Goal: Task Accomplishment & Management: Manage account settings

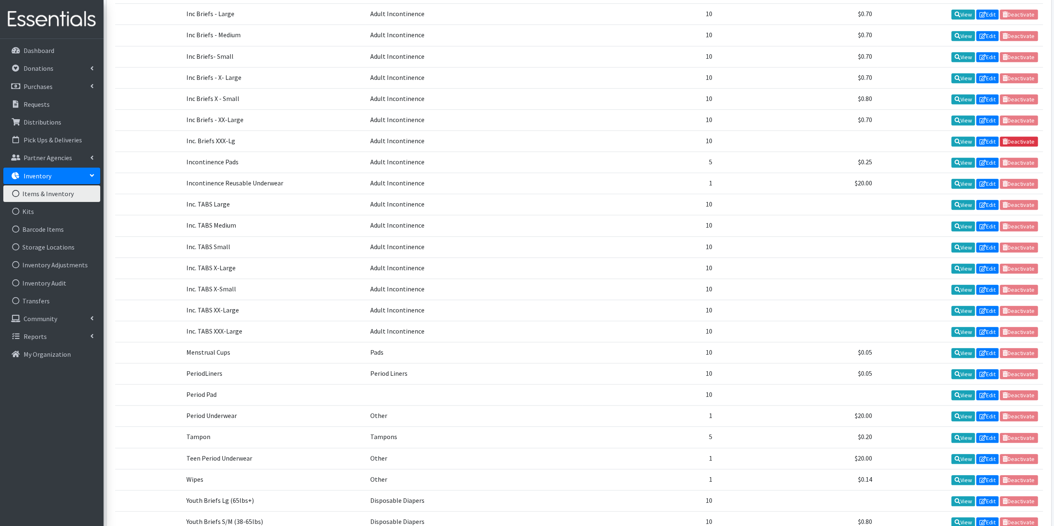
scroll to position [627, 0]
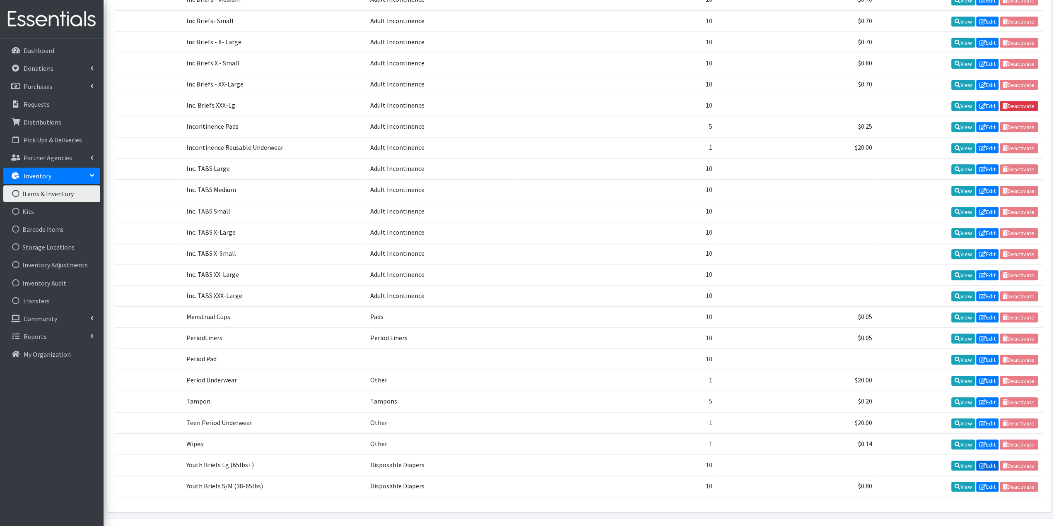
click at [986, 461] on link "Edit" at bounding box center [987, 466] width 22 height 10
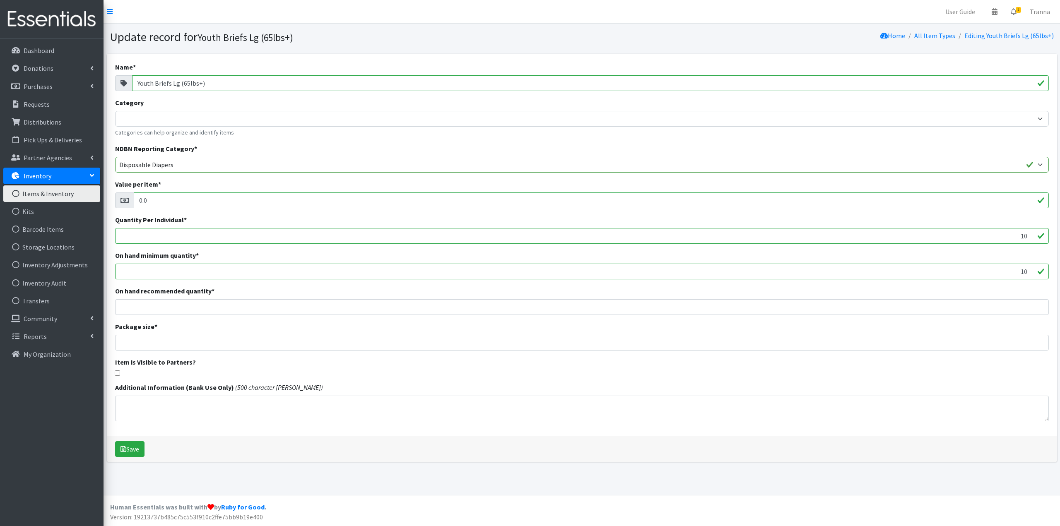
click at [137, 81] on input "Youth Briefs Lg (65lbs+)" at bounding box center [590, 83] width 917 height 16
type input "c-Youth Briefs Lg (65lbs+)"
click at [133, 448] on button "Save" at bounding box center [129, 450] width 29 height 16
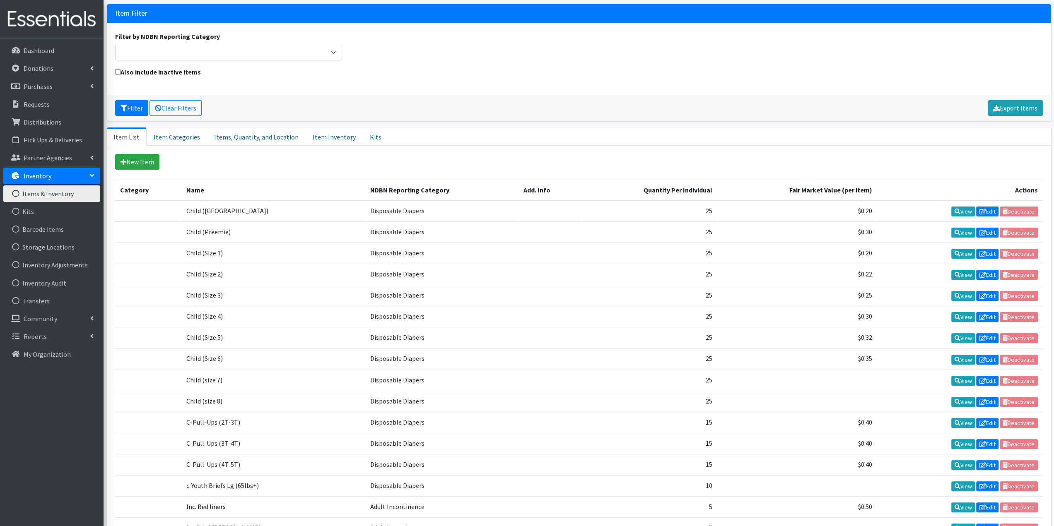
scroll to position [83, 0]
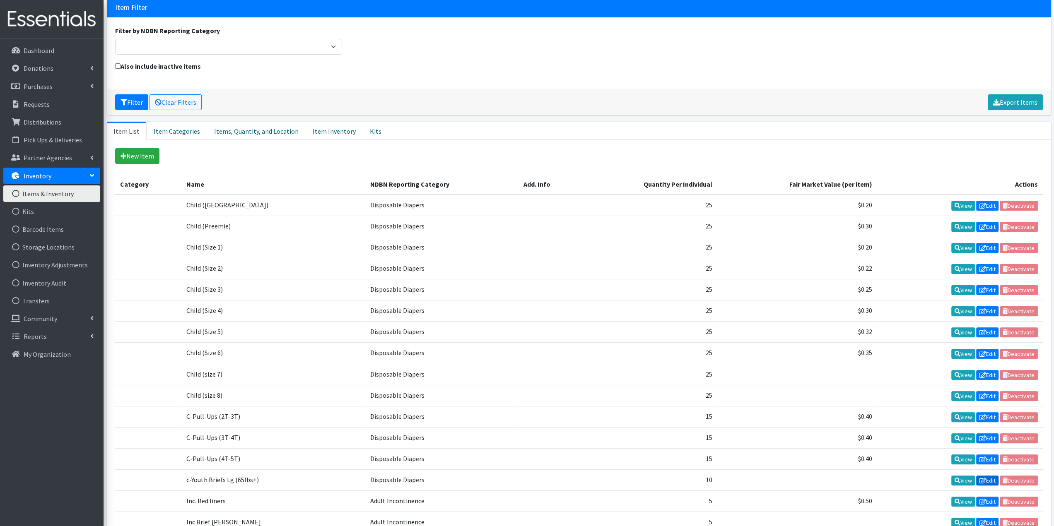
click at [987, 476] on link "Edit" at bounding box center [987, 481] width 22 height 10
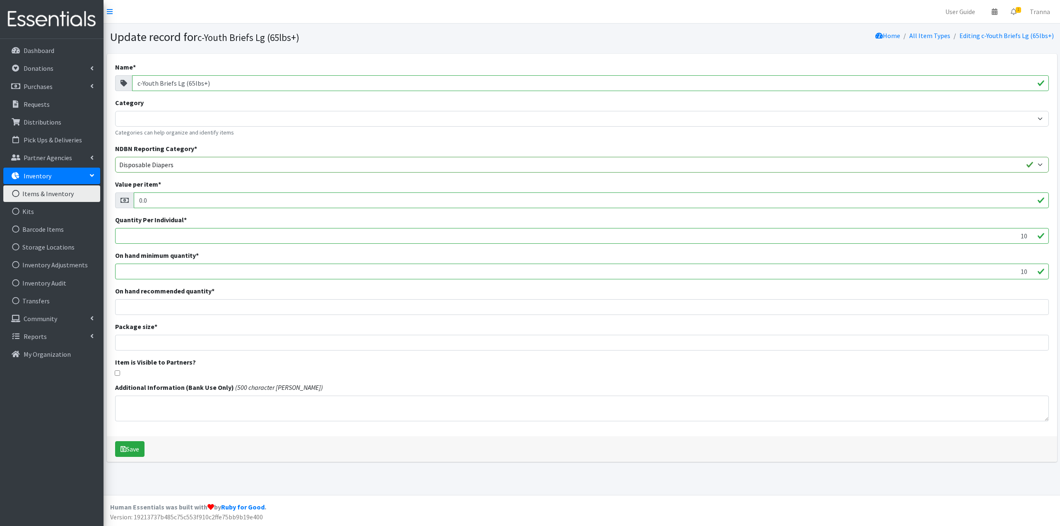
click at [138, 85] on input "c-Youth Briefs Lg (65lbs+)" at bounding box center [590, 83] width 917 height 16
type input "C-Youth Briefs Lg (65lbs+)"
click at [133, 450] on button "Save" at bounding box center [129, 450] width 29 height 16
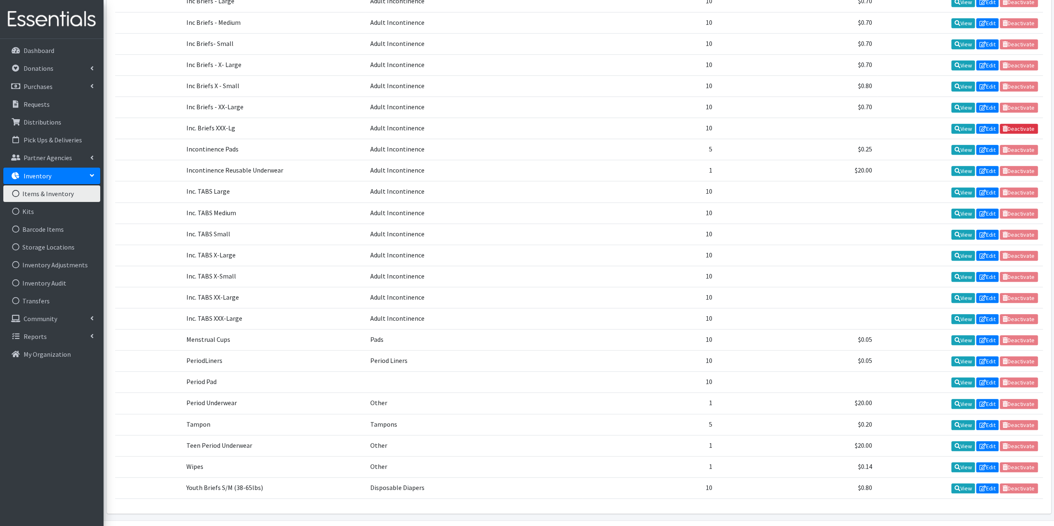
scroll to position [627, 0]
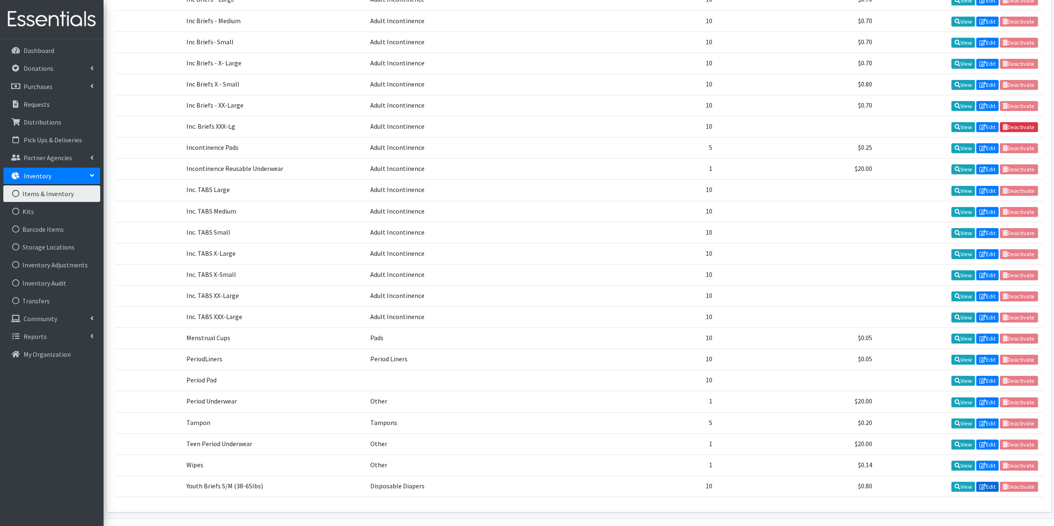
click at [989, 482] on link "Edit" at bounding box center [987, 487] width 22 height 10
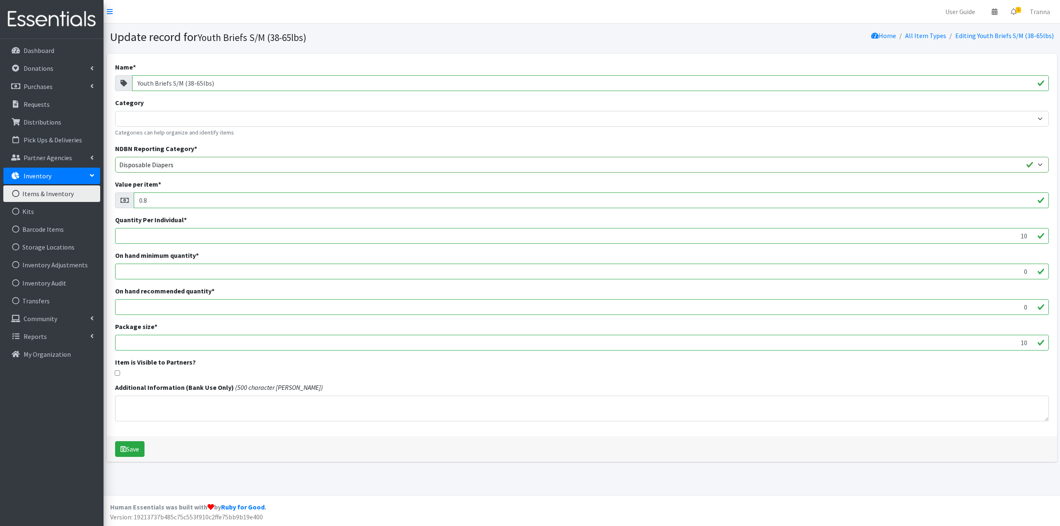
click at [139, 82] on input "Youth Briefs S/M (38-65lbs)" at bounding box center [590, 83] width 917 height 16
click at [220, 82] on input "C-Youth Briefs S/M (38-65lbs)" at bounding box center [590, 83] width 917 height 16
type input "C-Youth Briefs S"
click at [146, 447] on div "Save" at bounding box center [582, 450] width 951 height 26
click at [130, 449] on button "Save" at bounding box center [129, 450] width 29 height 16
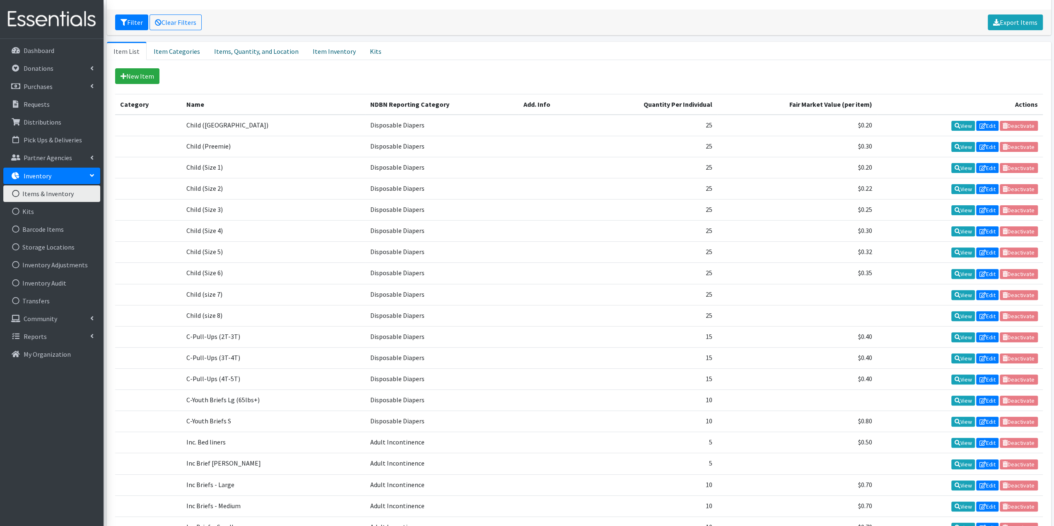
scroll to position [207, 0]
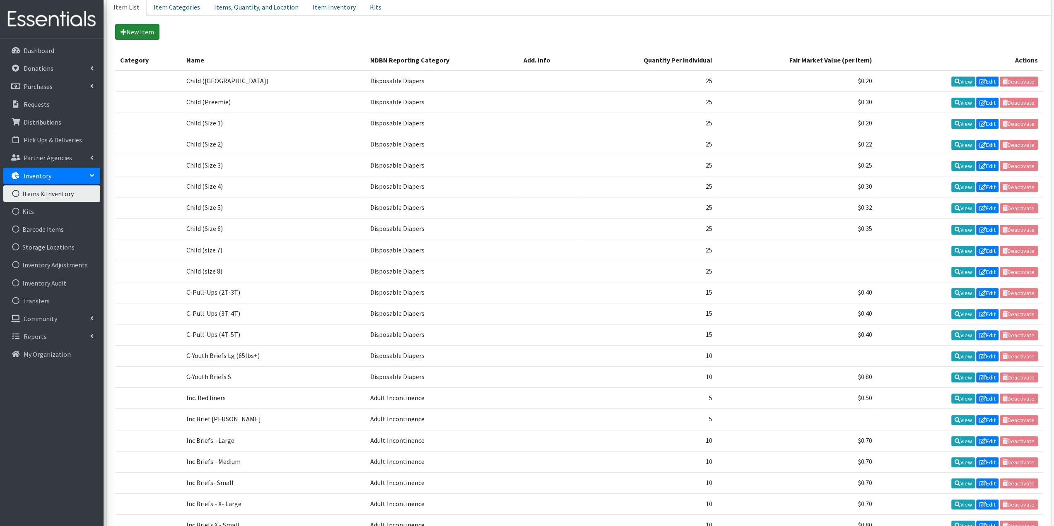
click at [143, 34] on link "New Item" at bounding box center [137, 32] width 44 height 16
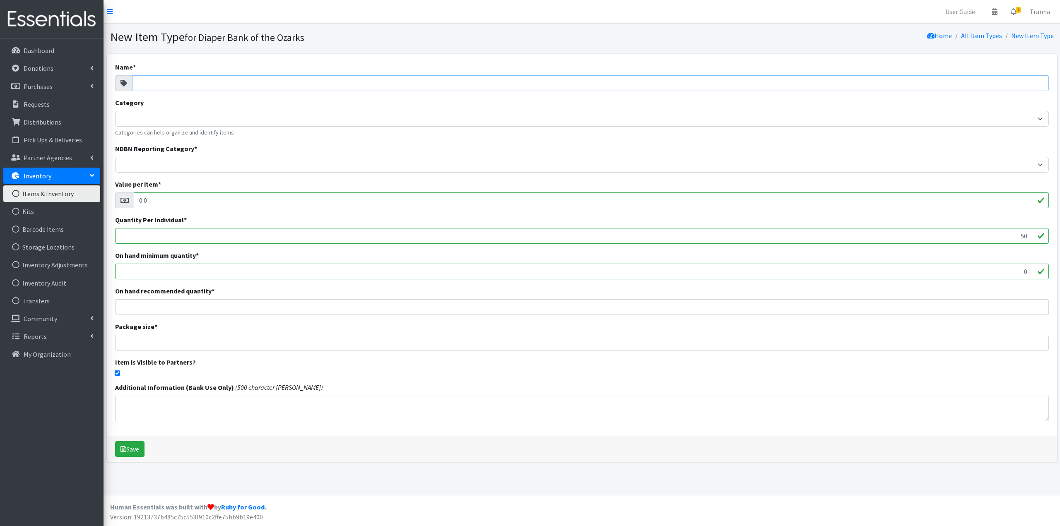
click at [159, 80] on input "Name *" at bounding box center [590, 83] width 917 height 16
type input "C-Youth Brie"
click at [48, 177] on p "Inventory" at bounding box center [38, 176] width 28 height 8
click at [46, 194] on link "Items & Inventory" at bounding box center [51, 194] width 97 height 17
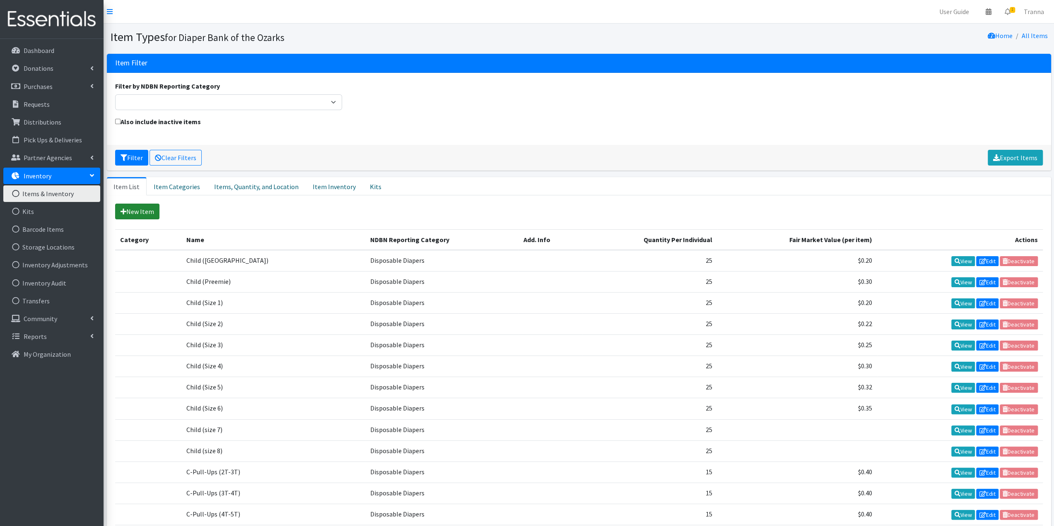
click at [132, 206] on link "New Item" at bounding box center [137, 212] width 44 height 16
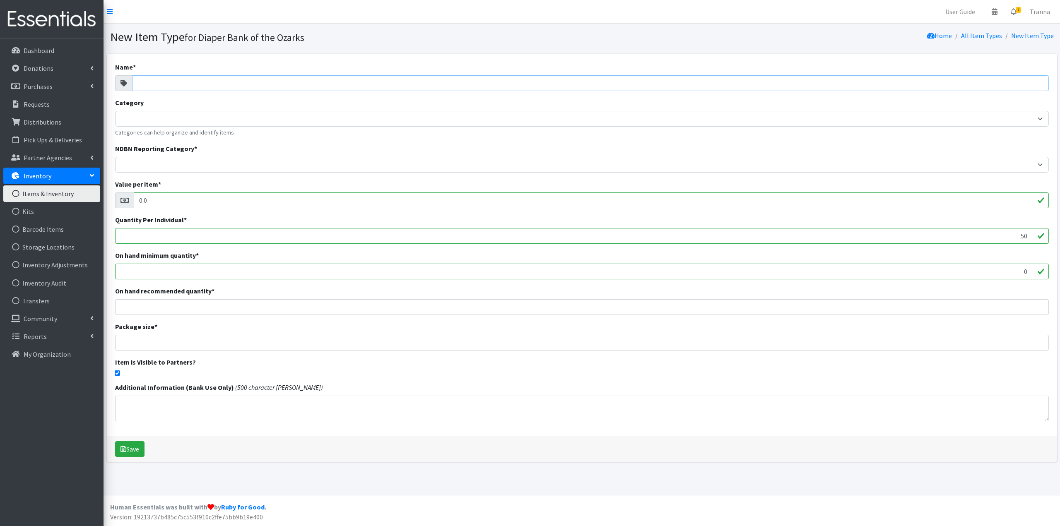
click at [195, 79] on input "Name *" at bounding box center [590, 83] width 917 height 16
click at [140, 81] on input "c-Youth Briefs Md" at bounding box center [590, 83] width 917 height 16
type input "C-Youth Briefs Md"
click at [127, 445] on button "Save" at bounding box center [129, 450] width 29 height 16
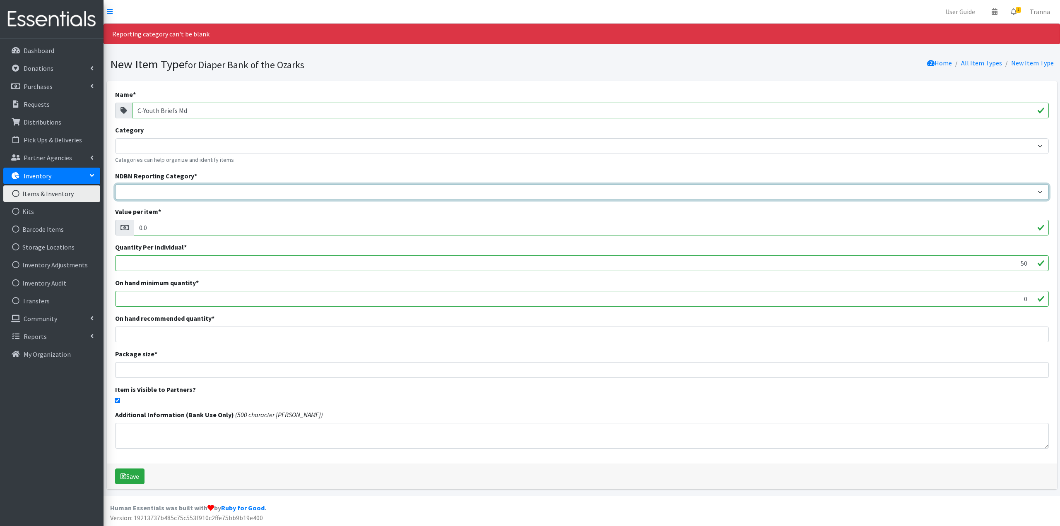
click at [205, 191] on select "Adult Incontinence Cloth Diapers Disposable Diapers Pads Period Liners Period O…" at bounding box center [582, 192] width 934 height 16
select select "disposable_diapers"
click at [115, 184] on select "Adult Incontinence Cloth Diapers Disposable Diapers Pads Period Liners Period O…" at bounding box center [582, 192] width 934 height 16
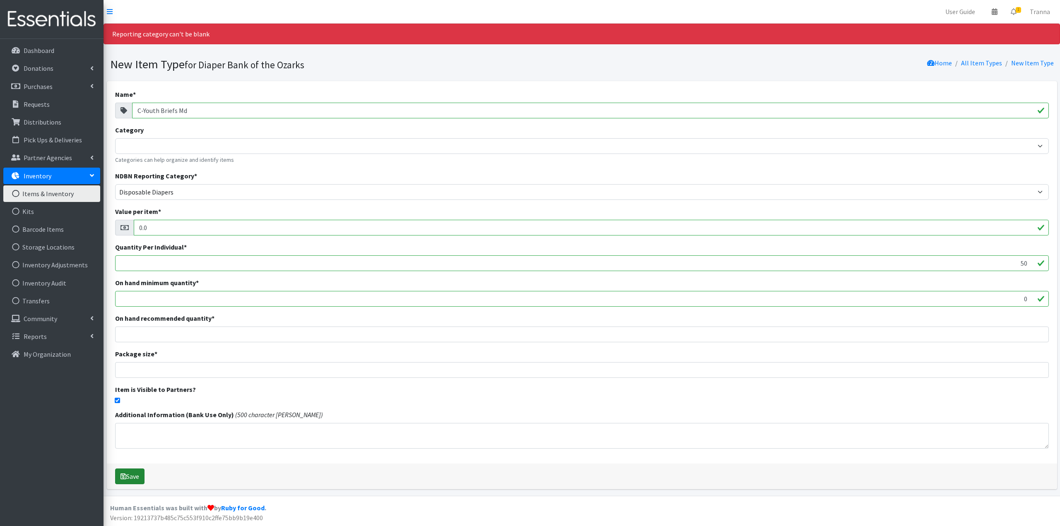
click at [130, 474] on button "Save" at bounding box center [129, 477] width 29 height 16
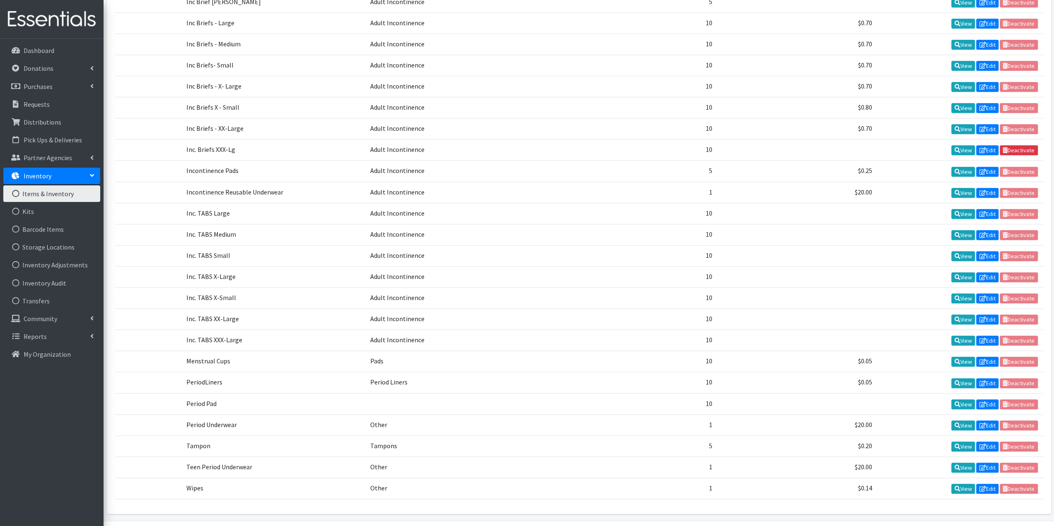
scroll to position [648, 0]
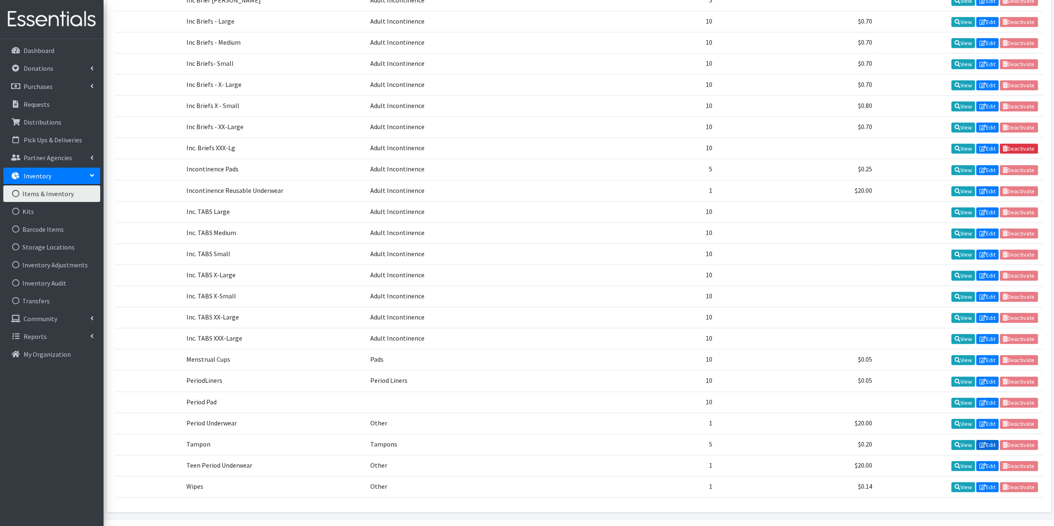
click at [987, 440] on link "Edit" at bounding box center [987, 445] width 22 height 10
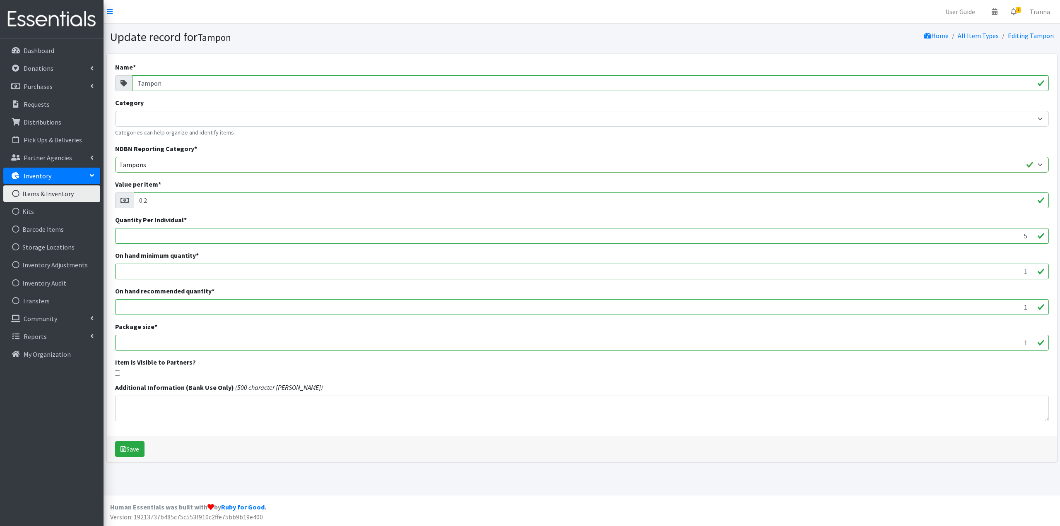
click at [137, 87] on input "Tampon" at bounding box center [590, 83] width 917 height 16
type input "Period Tampon"
click at [137, 447] on button "Save" at bounding box center [129, 450] width 29 height 16
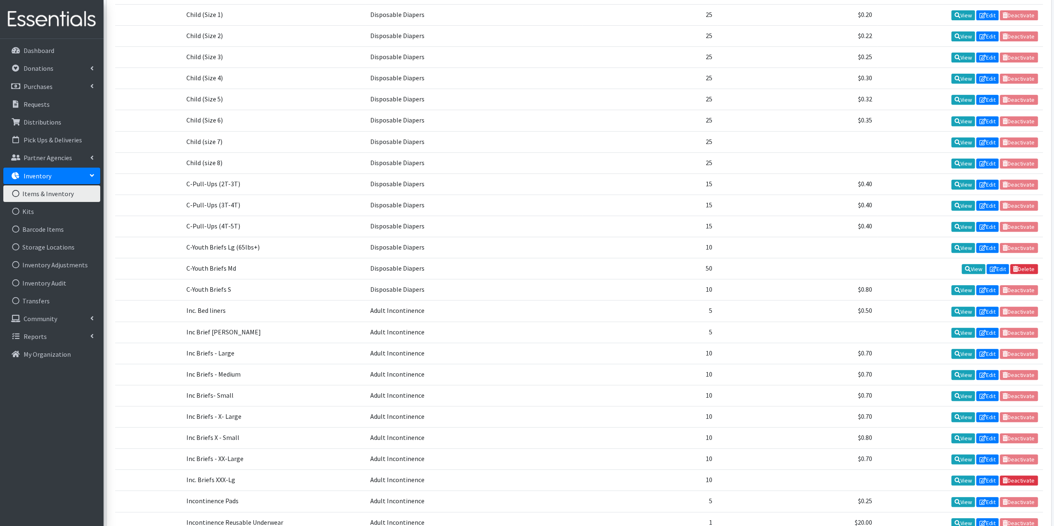
scroll to position [331, 0]
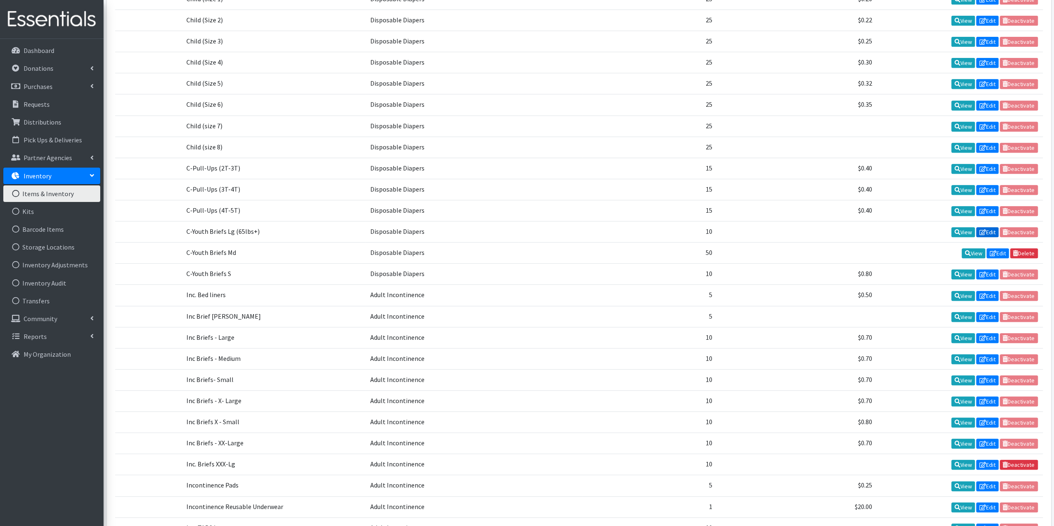
click at [990, 227] on link "Edit" at bounding box center [987, 232] width 22 height 10
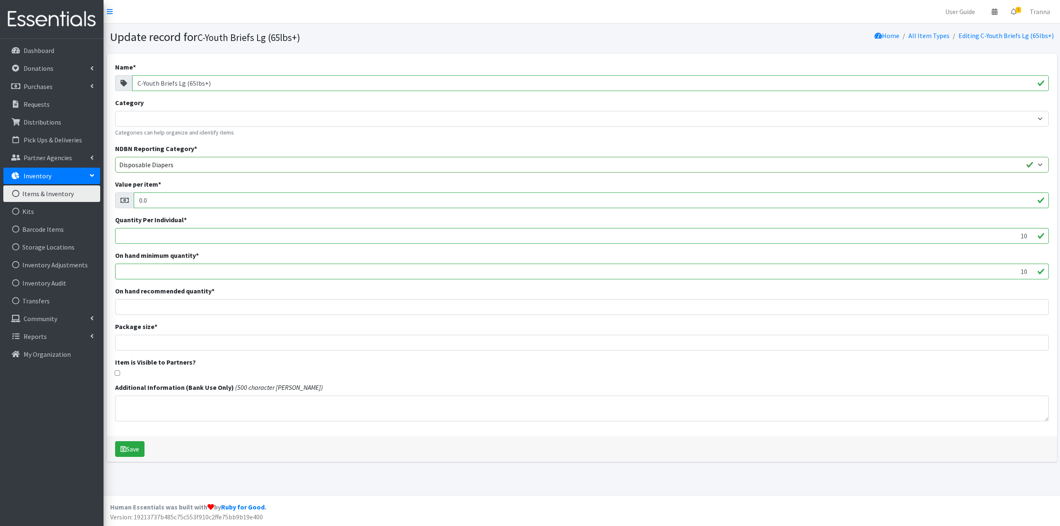
click at [235, 79] on input "C-Youth Briefs Lg (65lbs+)" at bounding box center [590, 83] width 917 height 16
type input "C-Youth Briefs Lg"
click at [137, 446] on button "Save" at bounding box center [129, 450] width 29 height 16
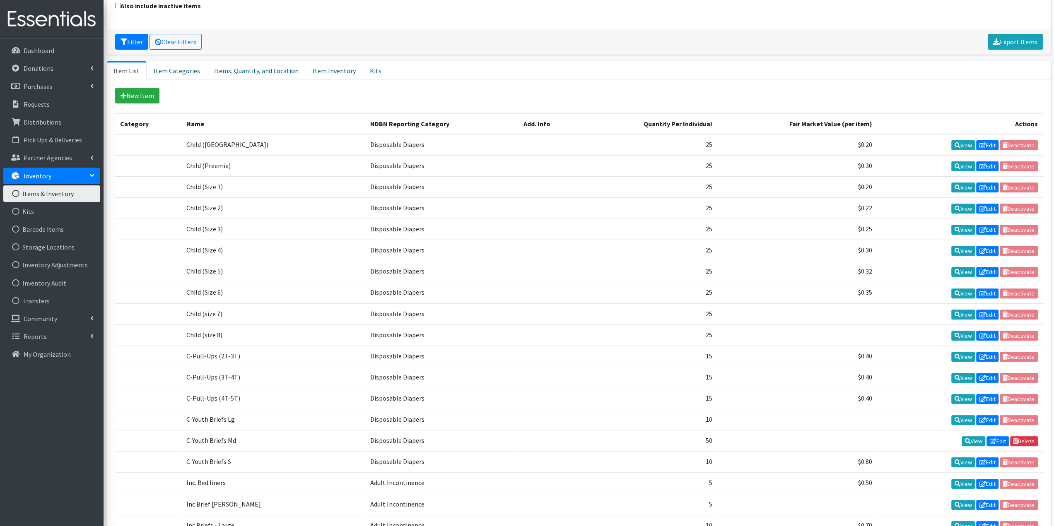
scroll to position [207, 0]
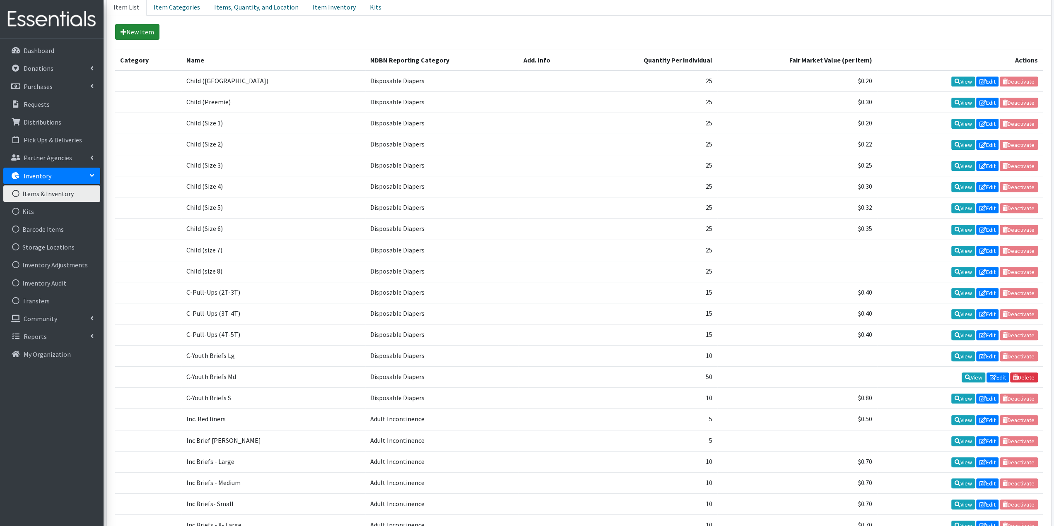
click at [142, 28] on link "New Item" at bounding box center [137, 32] width 44 height 16
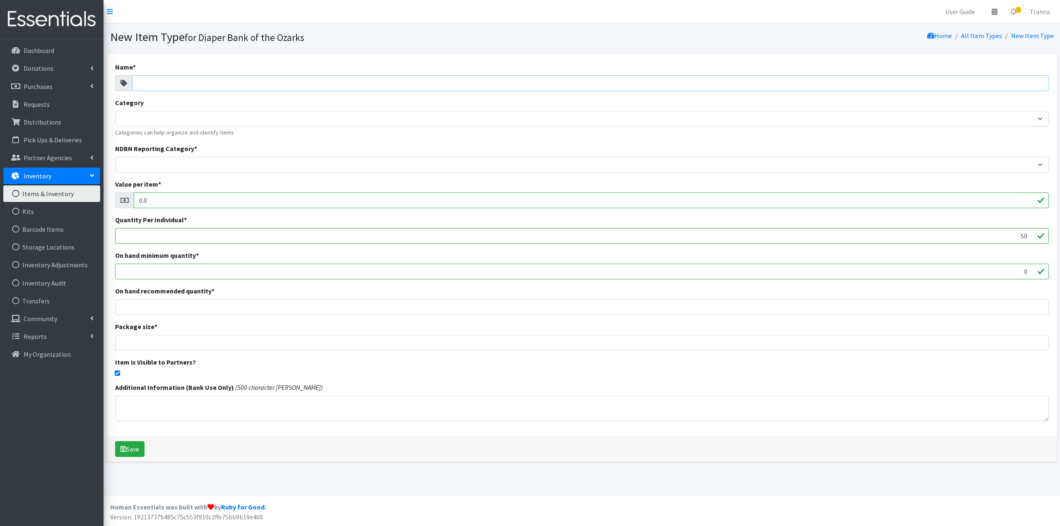
click at [190, 85] on input "Name *" at bounding box center [590, 83] width 917 height 16
click at [172, 82] on input "C-Pull-Ups (4T-5T)" at bounding box center [590, 83] width 917 height 16
type input "C-Pull-Ups (5T-6T)"
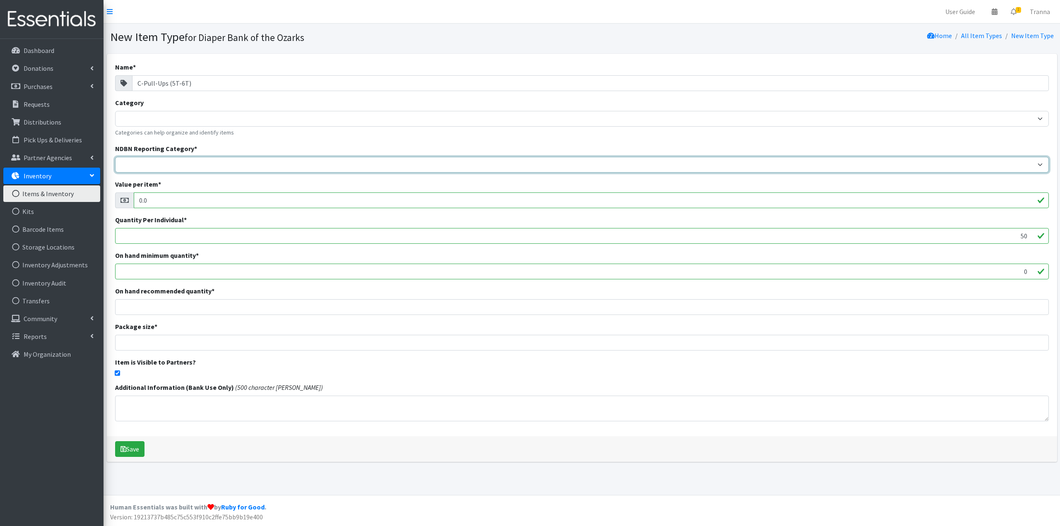
click at [187, 166] on select "Adult Incontinence Cloth Diapers Disposable Diapers Pads Period Liners Period O…" at bounding box center [582, 165] width 934 height 16
select select "disposable_diapers"
click at [115, 157] on select "Adult Incontinence Cloth Diapers Disposable Diapers Pads Period Liners Period O…" at bounding box center [582, 165] width 934 height 16
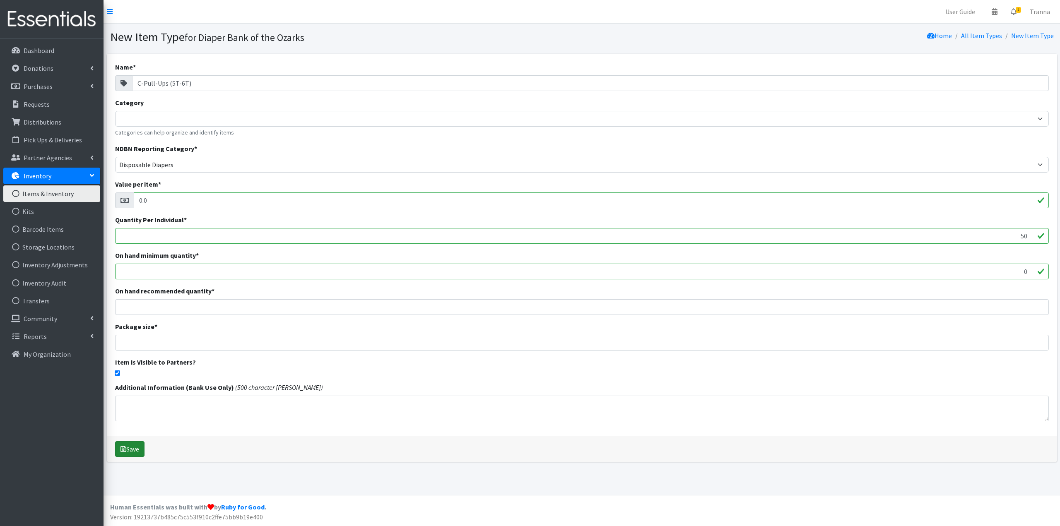
click at [130, 447] on button "Save" at bounding box center [129, 450] width 29 height 16
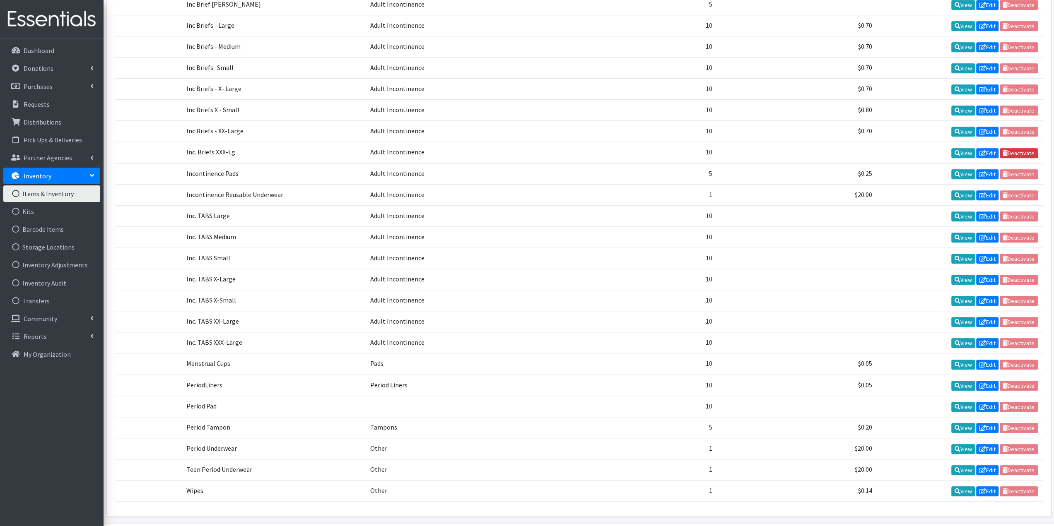
scroll to position [668, 0]
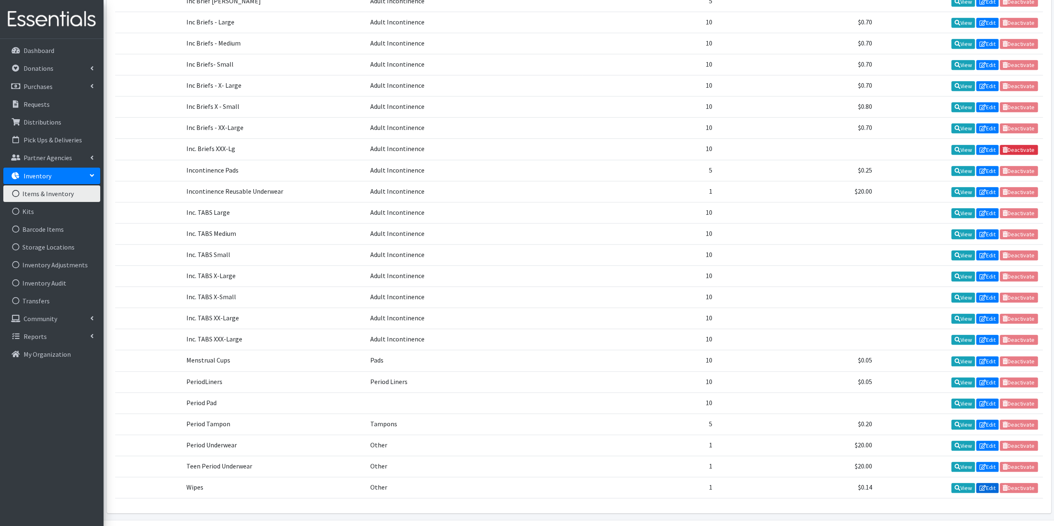
click at [989, 483] on link "Edit" at bounding box center [987, 488] width 22 height 10
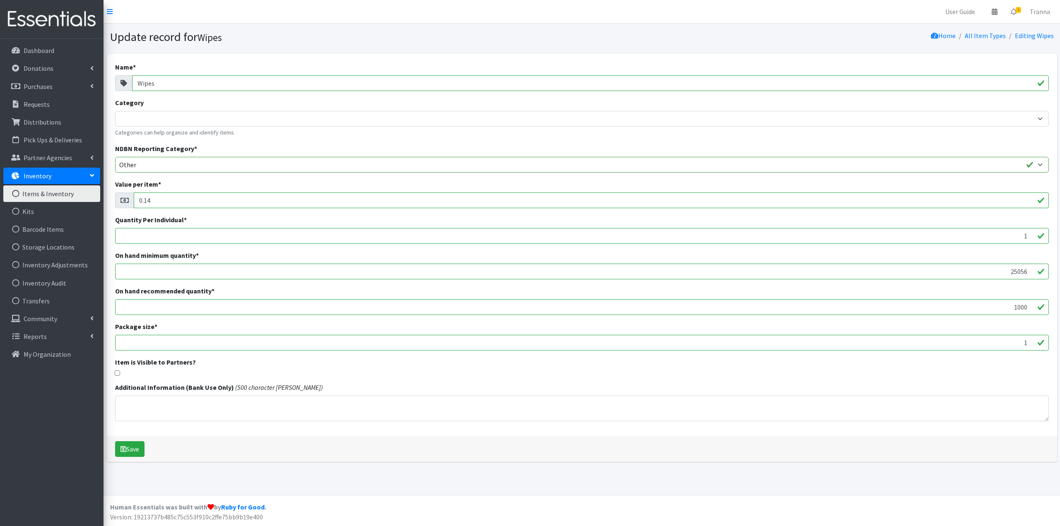
click at [135, 84] on input "Wipes" at bounding box center [590, 83] width 917 height 16
type input "C-Wipes"
click at [138, 449] on button "Save" at bounding box center [129, 450] width 29 height 16
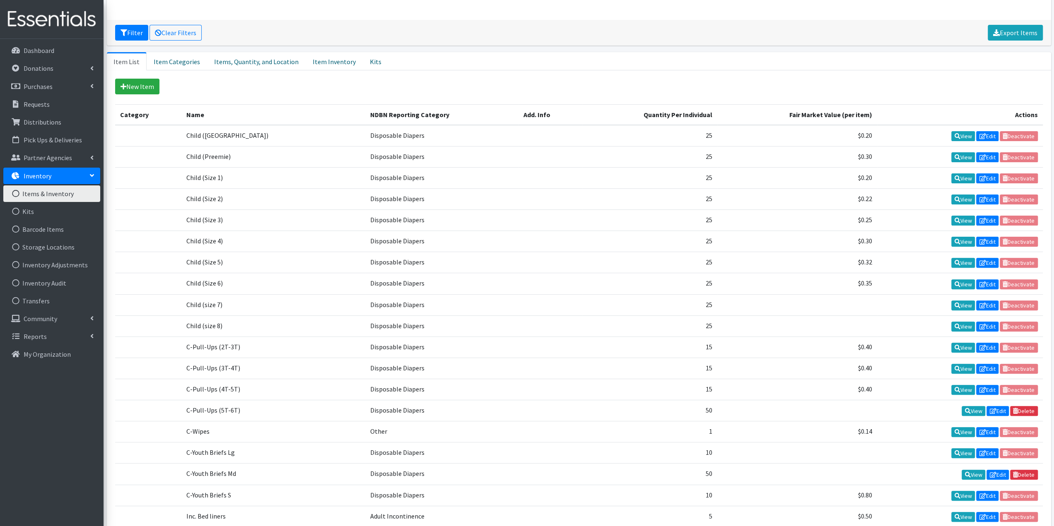
scroll to position [166, 0]
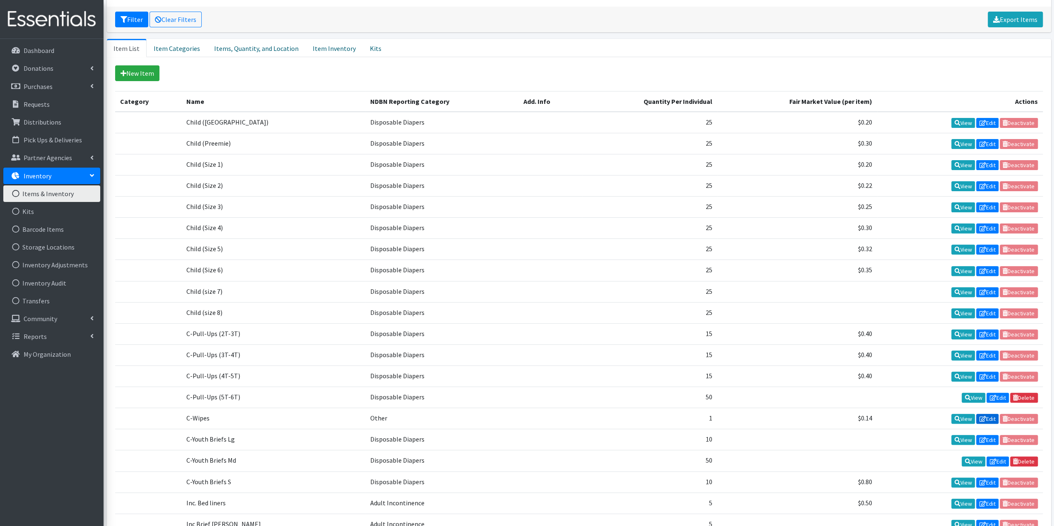
click at [991, 414] on link "Edit" at bounding box center [987, 419] width 22 height 10
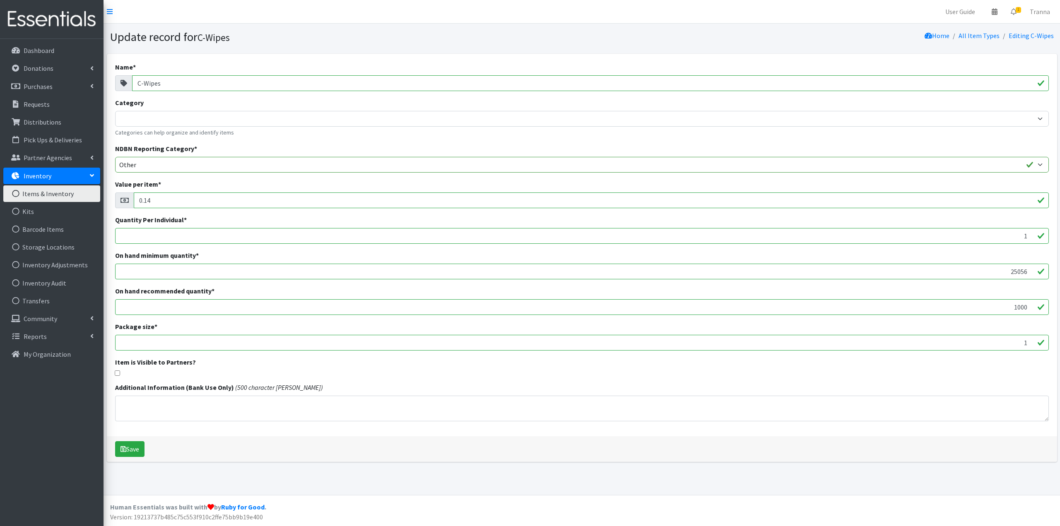
click at [144, 84] on input "C-Wipes" at bounding box center [590, 83] width 917 height 16
type input "Wipes"
click at [127, 447] on button "Save" at bounding box center [129, 450] width 29 height 16
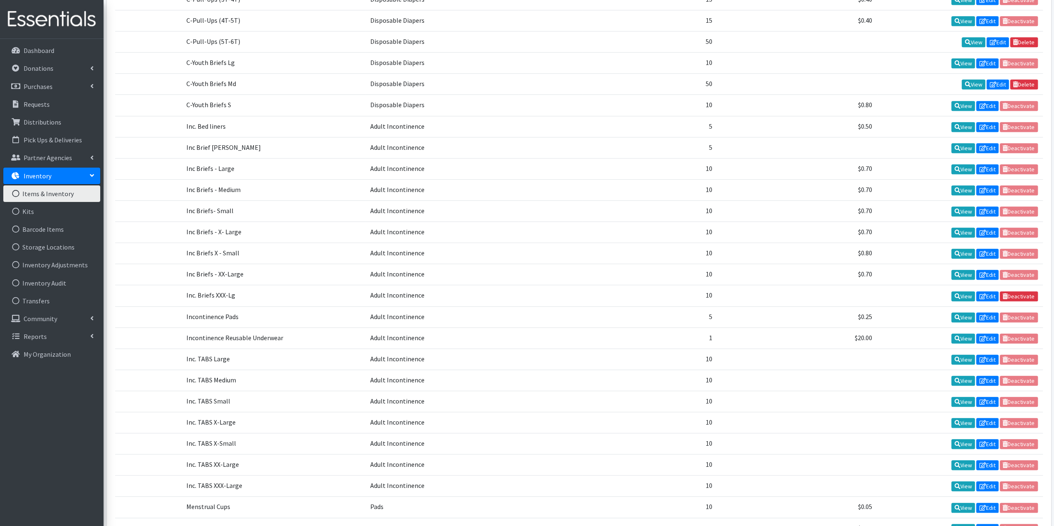
scroll to position [502, 0]
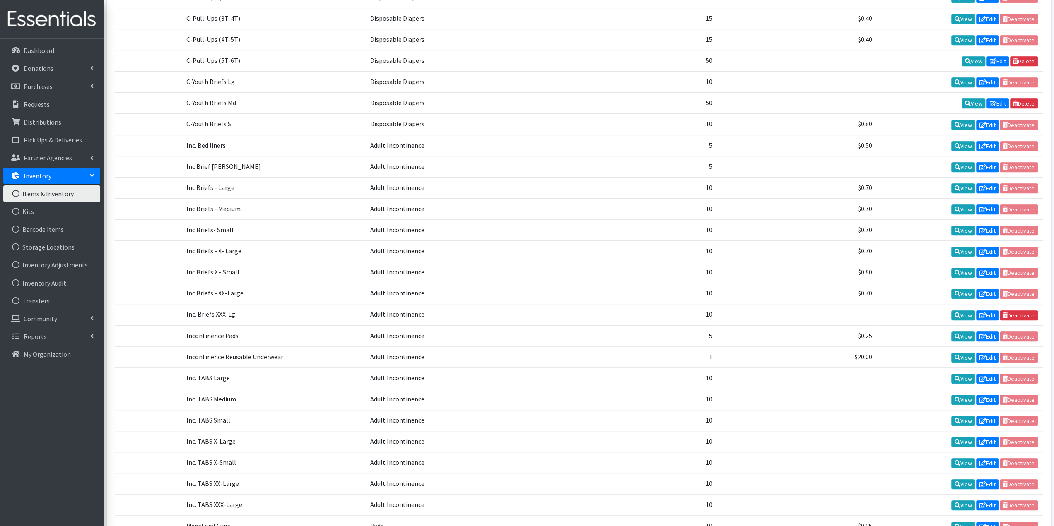
click at [1016, 156] on td "View Edit Deactivate" at bounding box center [960, 166] width 166 height 21
click at [1003, 156] on td "View Edit Deactivate" at bounding box center [960, 166] width 166 height 21
click at [982, 164] on icon at bounding box center [982, 167] width 7 height 6
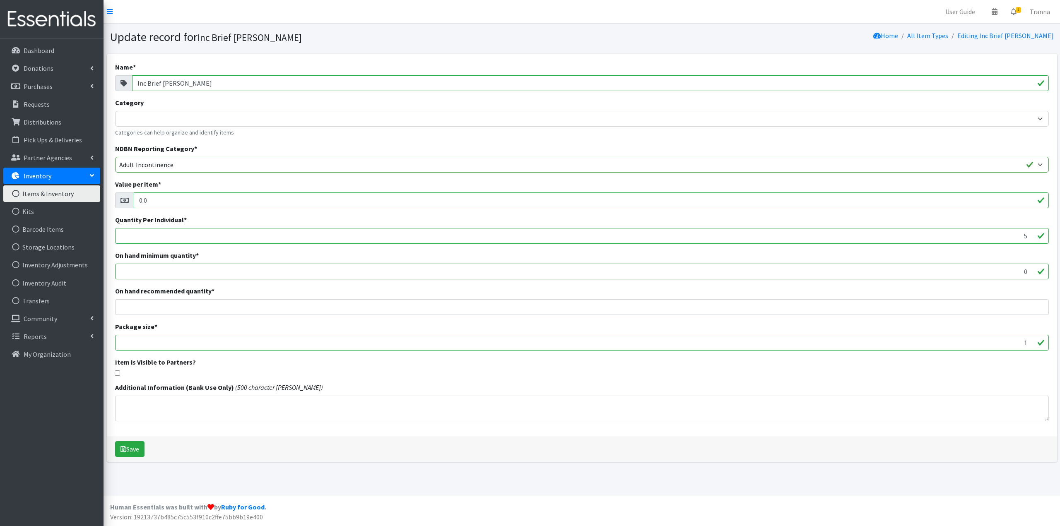
click at [45, 175] on p "Inventory" at bounding box center [38, 176] width 28 height 8
click at [46, 175] on p "Inventory" at bounding box center [38, 176] width 28 height 8
click at [43, 199] on link "Items & Inventory" at bounding box center [51, 194] width 97 height 17
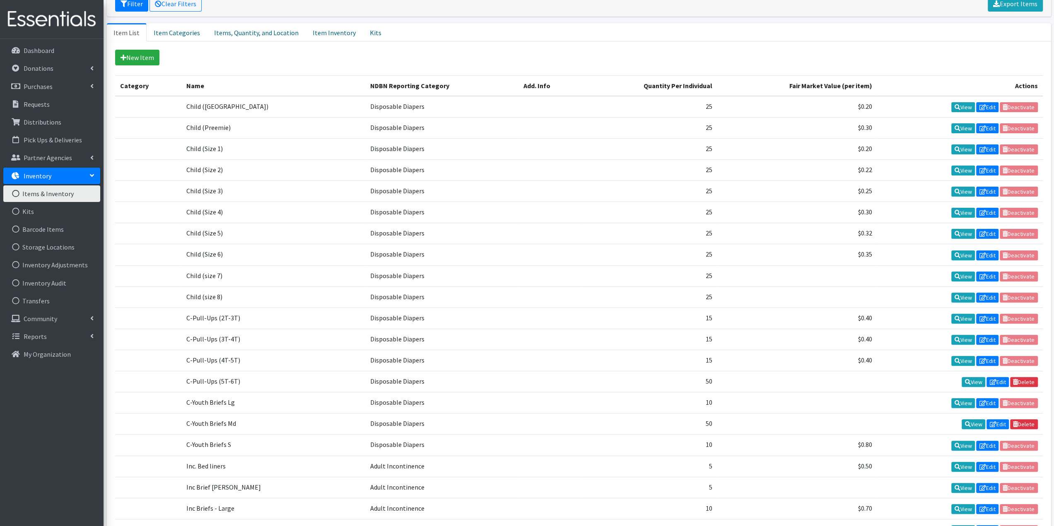
scroll to position [186, 0]
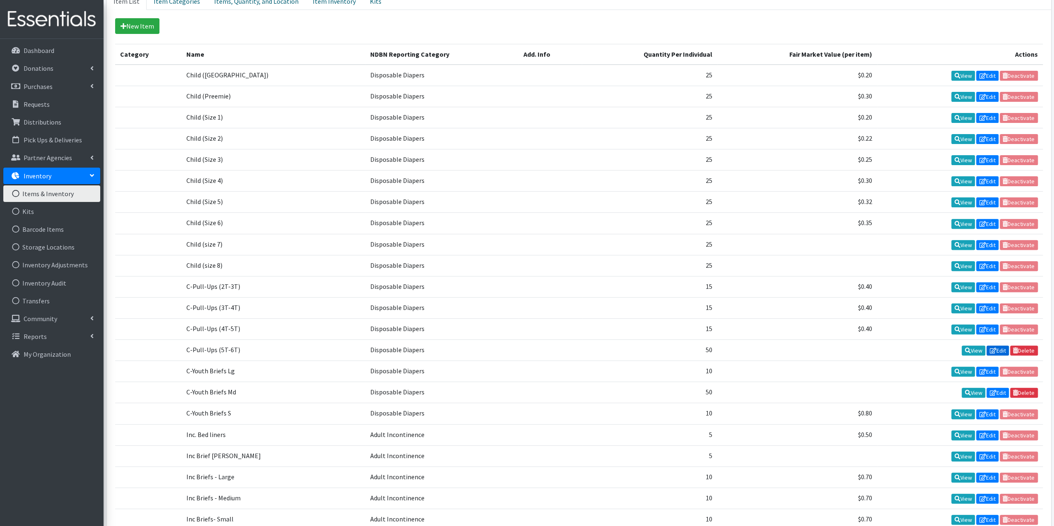
click at [999, 346] on link "Edit" at bounding box center [998, 351] width 22 height 10
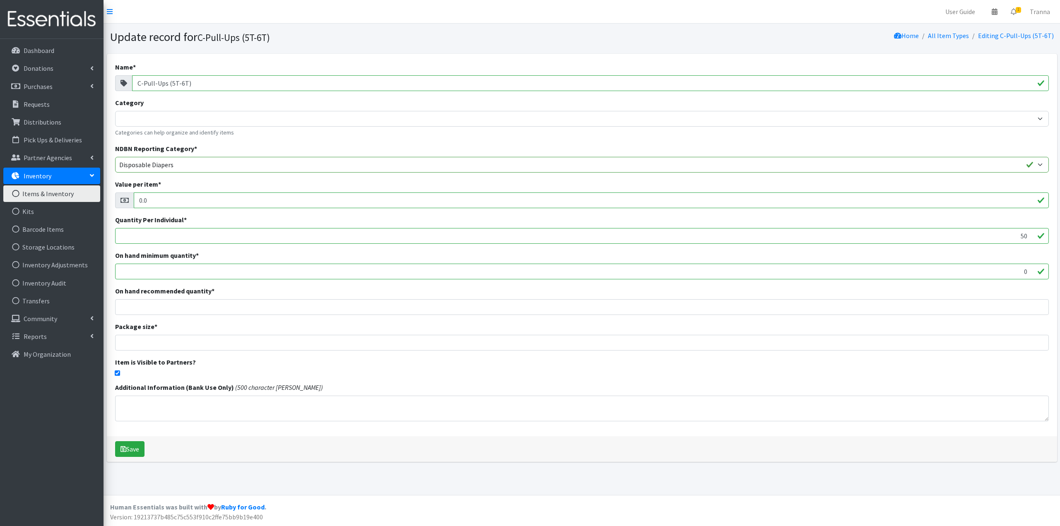
click at [164, 234] on input "50" at bounding box center [582, 236] width 934 height 16
type input "0"
type input "15"
click at [129, 449] on button "Save" at bounding box center [129, 450] width 29 height 16
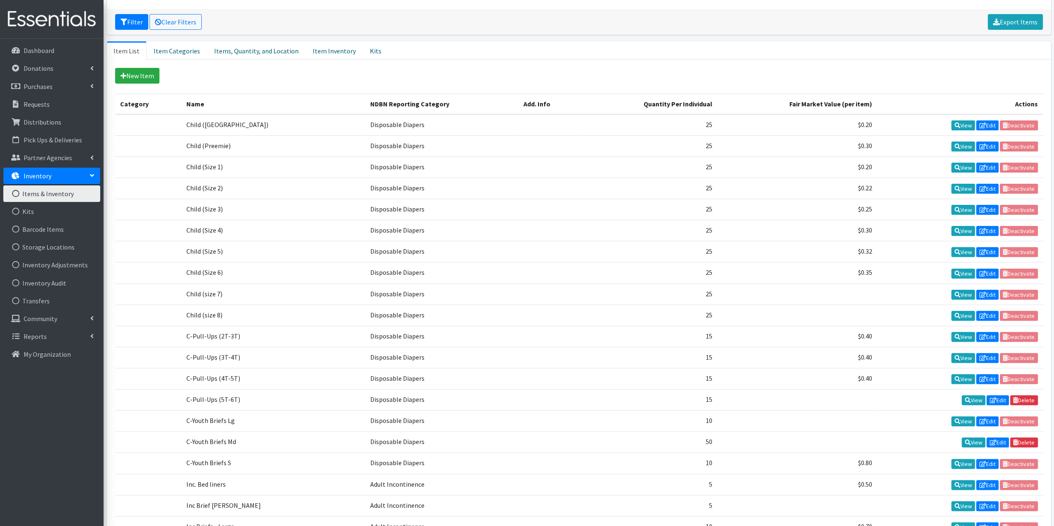
scroll to position [166, 0]
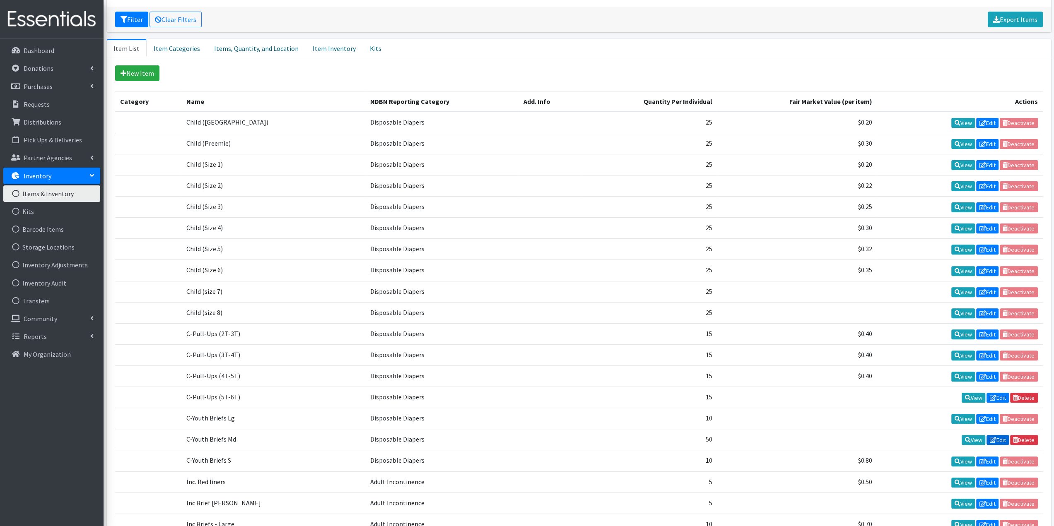
click at [1001, 435] on link "Edit" at bounding box center [998, 440] width 22 height 10
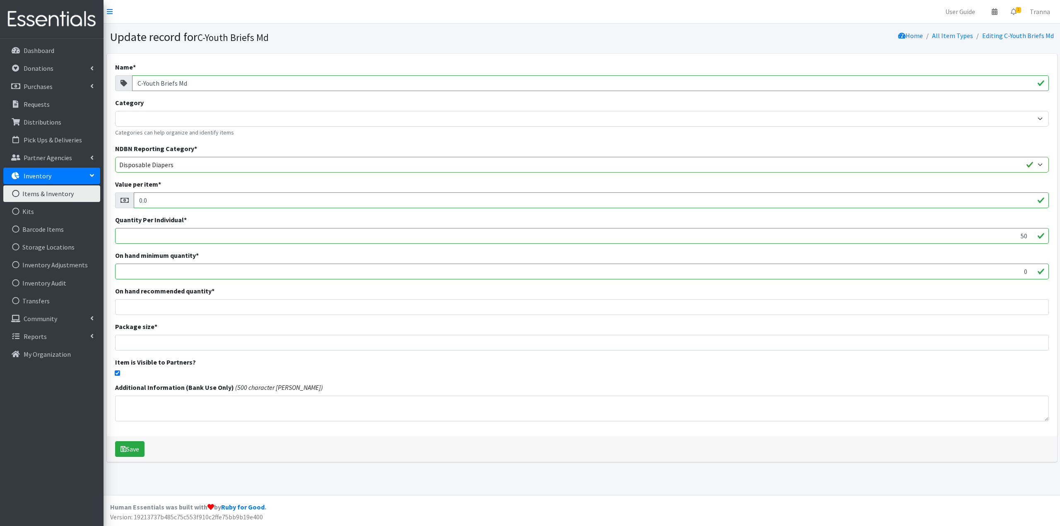
click at [1026, 238] on input "50" at bounding box center [582, 236] width 934 height 16
type input "10"
click at [133, 449] on button "Save" at bounding box center [129, 450] width 29 height 16
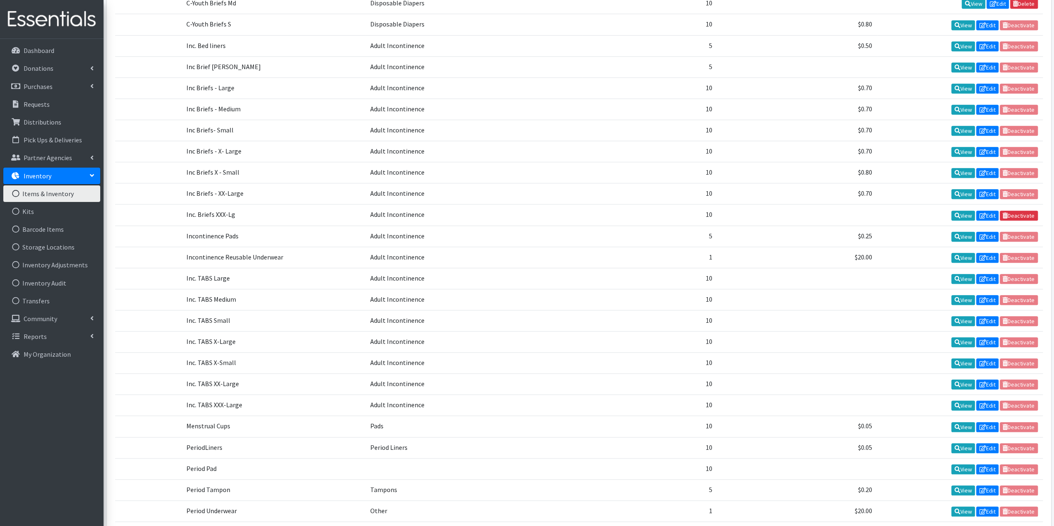
scroll to position [621, 0]
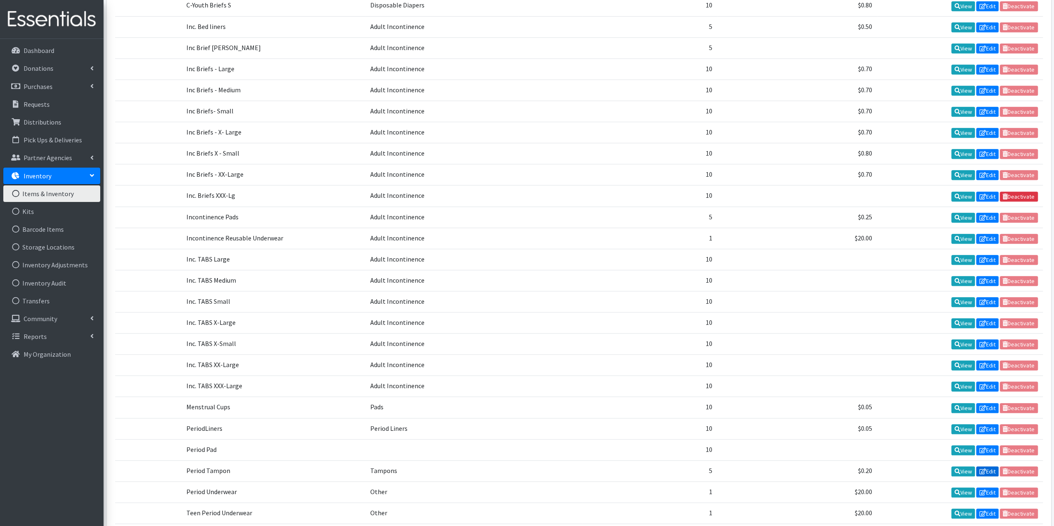
click at [987, 467] on link "Edit" at bounding box center [987, 472] width 22 height 10
click at [989, 467] on link "Edit" at bounding box center [987, 472] width 22 height 10
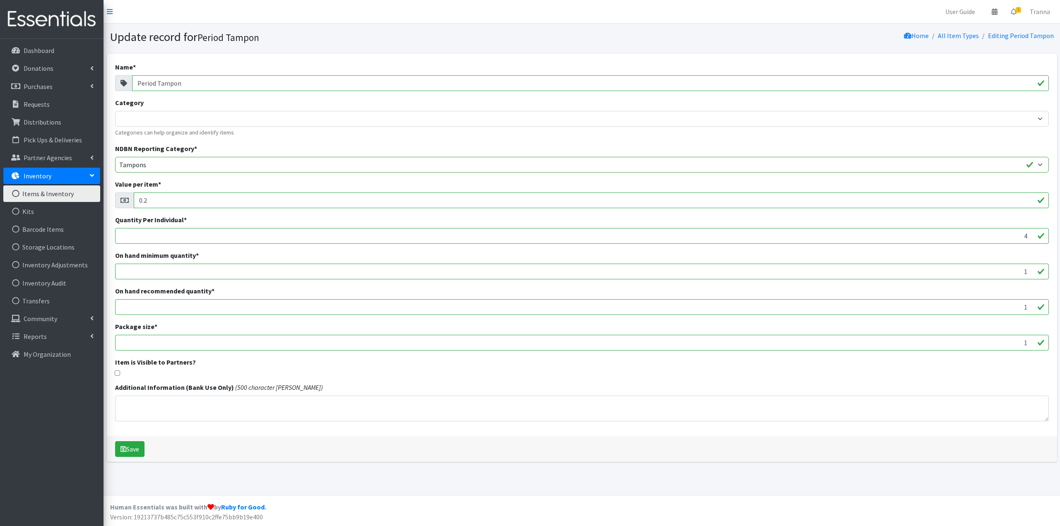
type input "4"
click at [1028, 238] on input "4" at bounding box center [582, 236] width 934 height 16
type input "20"
click at [124, 446] on icon "submit" at bounding box center [124, 449] width 6 height 7
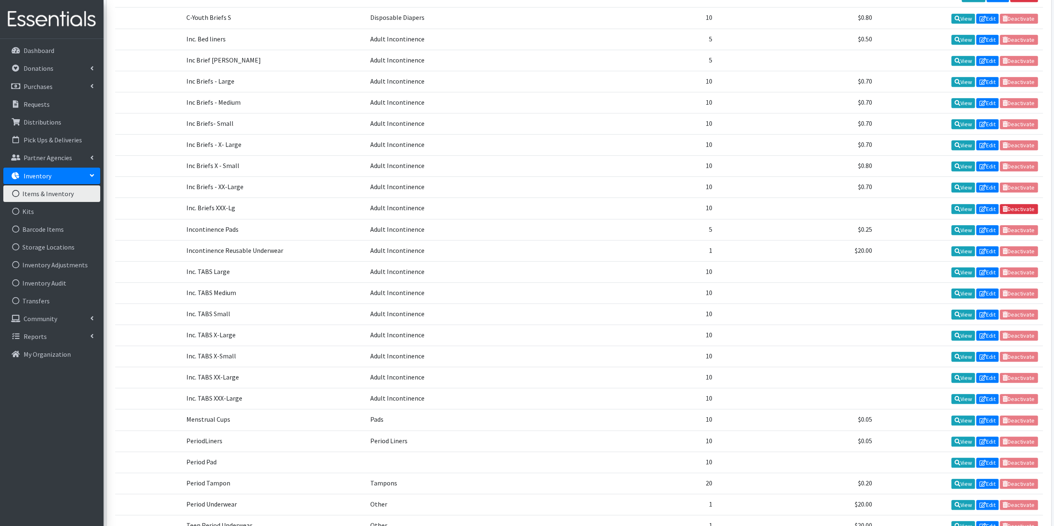
scroll to position [544, 0]
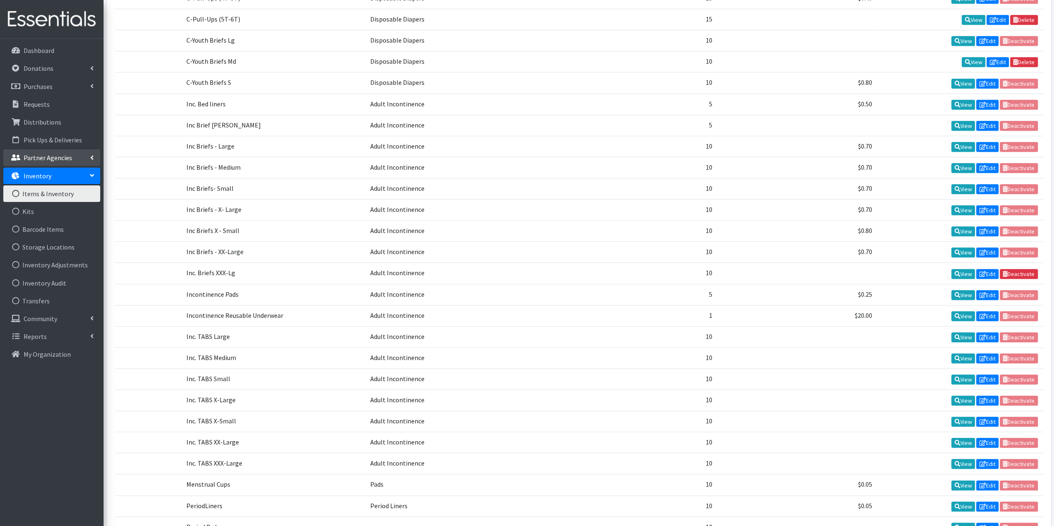
click at [41, 155] on p "Partner Agencies" at bounding box center [48, 158] width 48 height 8
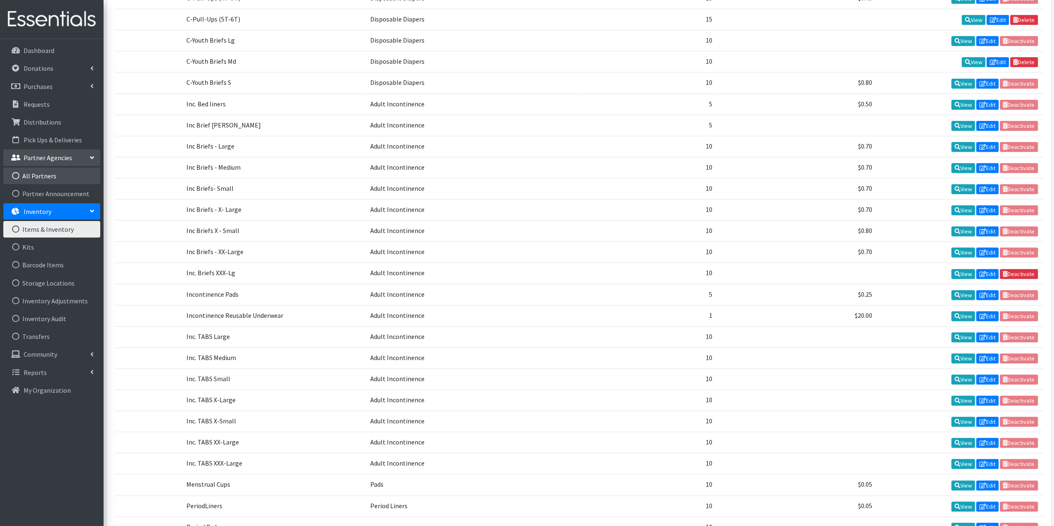
click at [38, 174] on link "All Partners" at bounding box center [51, 176] width 97 height 17
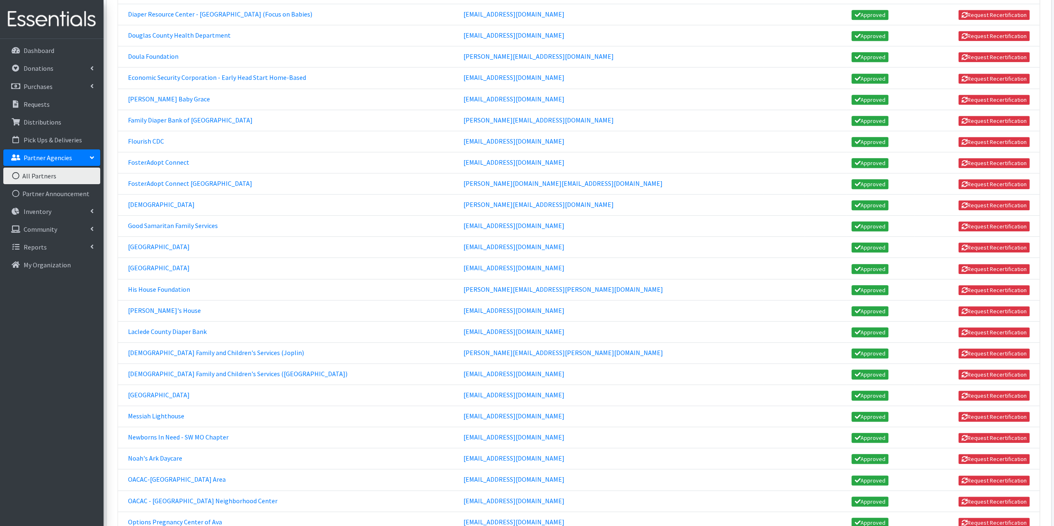
scroll to position [456, 0]
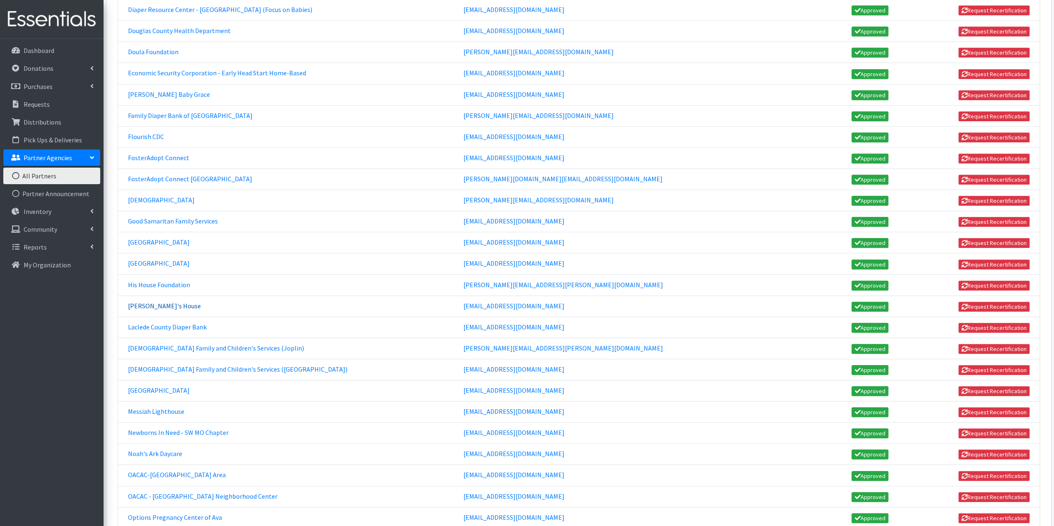
click at [154, 302] on link "Isabel's House" at bounding box center [164, 306] width 73 height 8
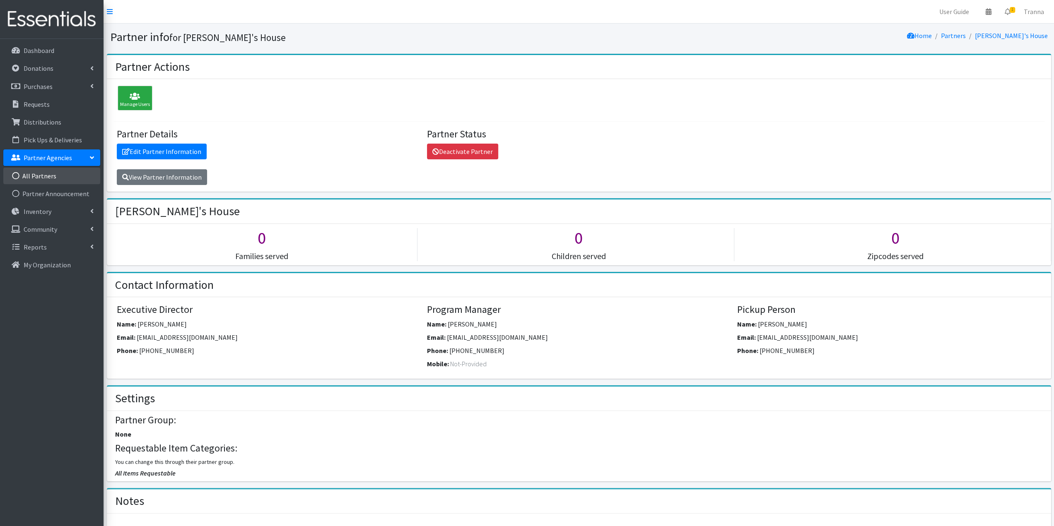
click at [47, 174] on link "All Partners" at bounding box center [51, 176] width 97 height 17
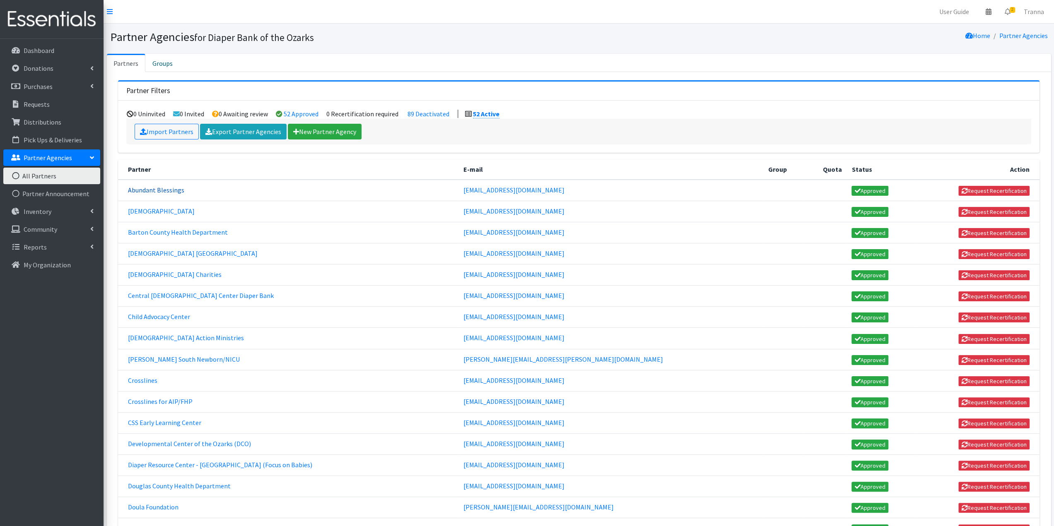
click at [166, 189] on link "Abundant Blessings" at bounding box center [156, 190] width 56 height 8
click at [181, 210] on link "[DEMOGRAPHIC_DATA]" at bounding box center [161, 211] width 67 height 8
click at [142, 228] on link "Barton County Health Department" at bounding box center [178, 232] width 100 height 8
click at [152, 273] on link "Catholic Charities" at bounding box center [175, 274] width 94 height 8
click at [154, 270] on link "Catholic Charities" at bounding box center [175, 274] width 94 height 8
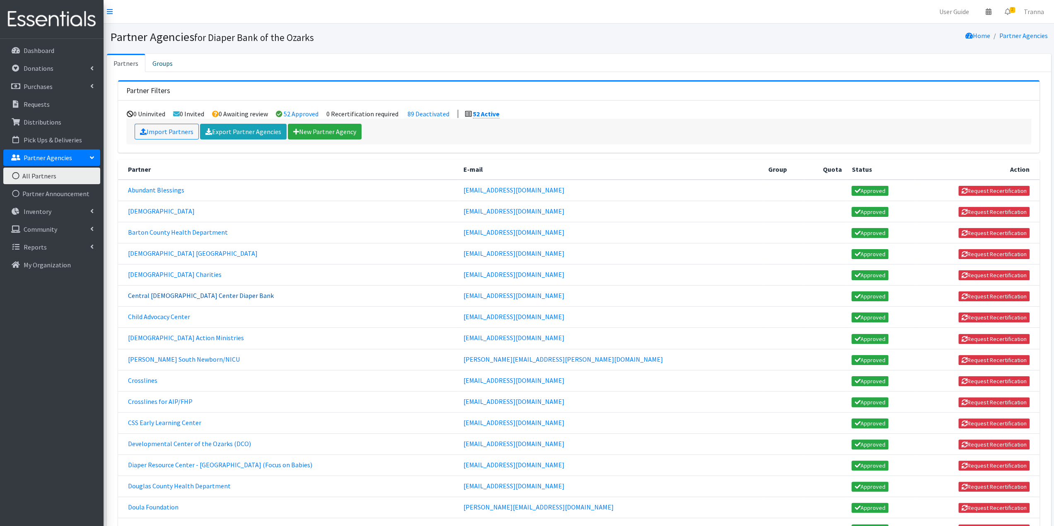
click at [186, 292] on link "Central Christian Center Diaper Bank" at bounding box center [201, 296] width 146 height 8
click at [166, 334] on link "Christian Action Ministries" at bounding box center [186, 338] width 116 height 8
click at [155, 398] on link "Crosslines for AIP/FHP" at bounding box center [160, 402] width 65 height 8
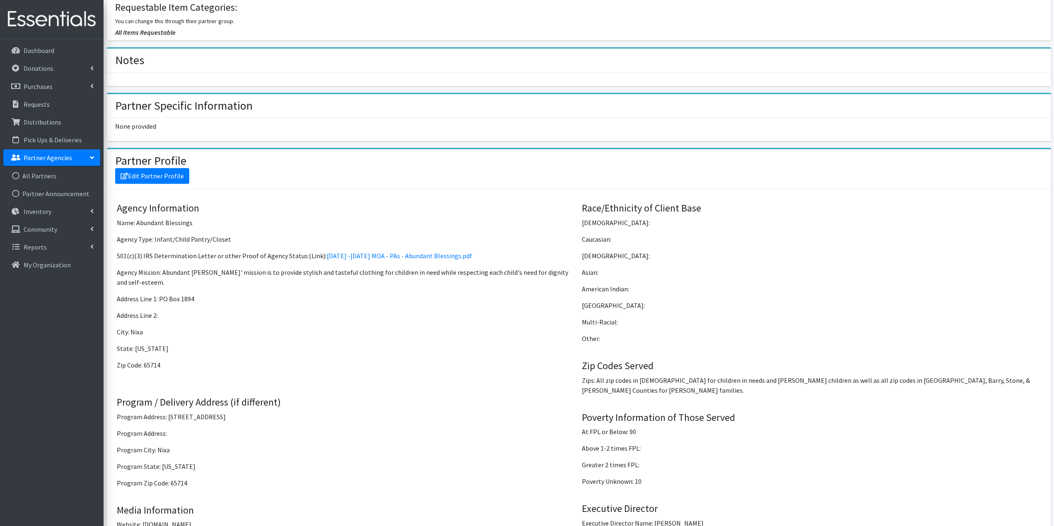
scroll to position [456, 0]
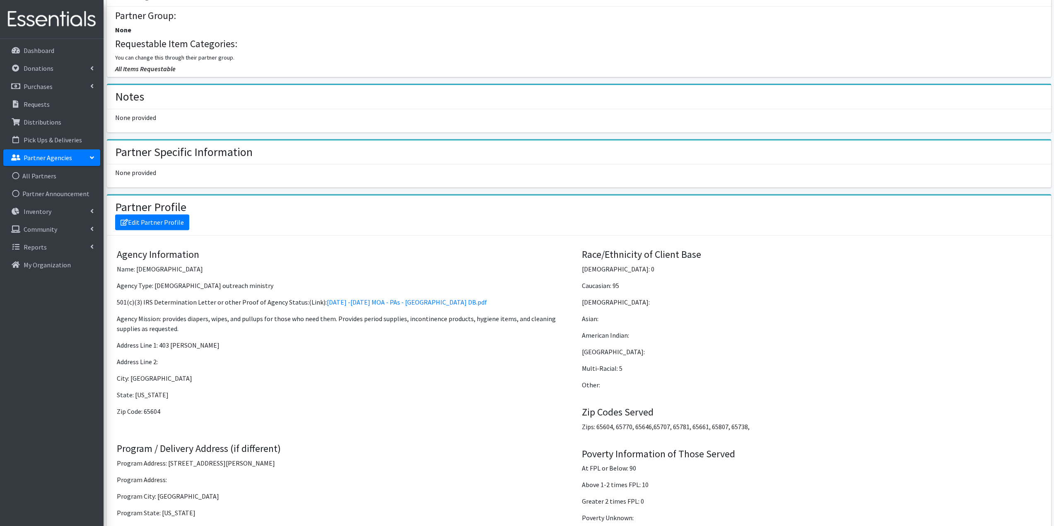
scroll to position [497, 0]
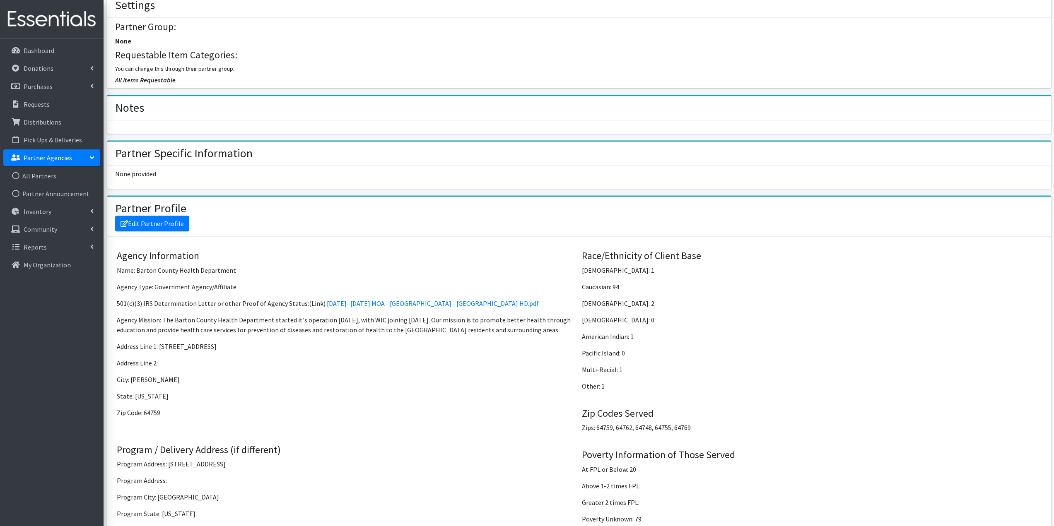
scroll to position [414, 0]
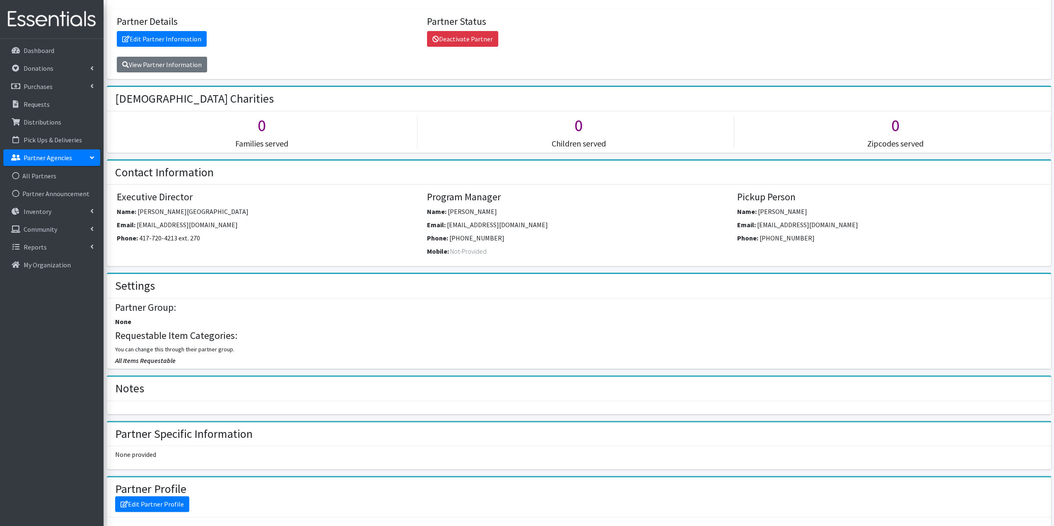
scroll to position [124, 0]
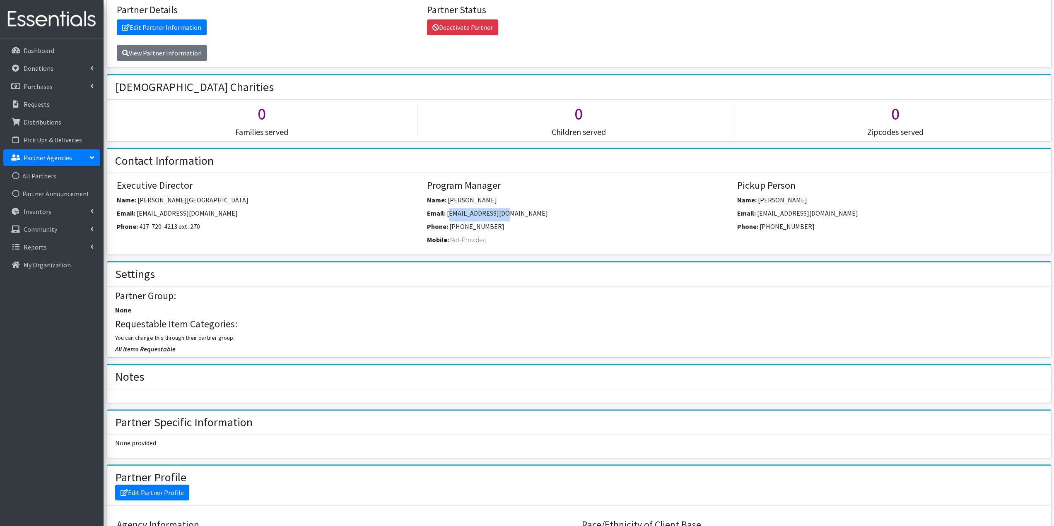
drag, startPoint x: 515, startPoint y: 211, endPoint x: 452, endPoint y: 210, distance: 63.0
click at [451, 210] on div "Email: dmorton@ccsomo.org" at bounding box center [579, 214] width 304 height 13
click at [525, 212] on div "Email: dmorton@ccsomo.org" at bounding box center [579, 214] width 304 height 13
drag, startPoint x: 516, startPoint y: 212, endPoint x: 447, endPoint y: 213, distance: 68.8
click at [447, 213] on div "Email: dmorton@ccsomo.org" at bounding box center [579, 214] width 304 height 13
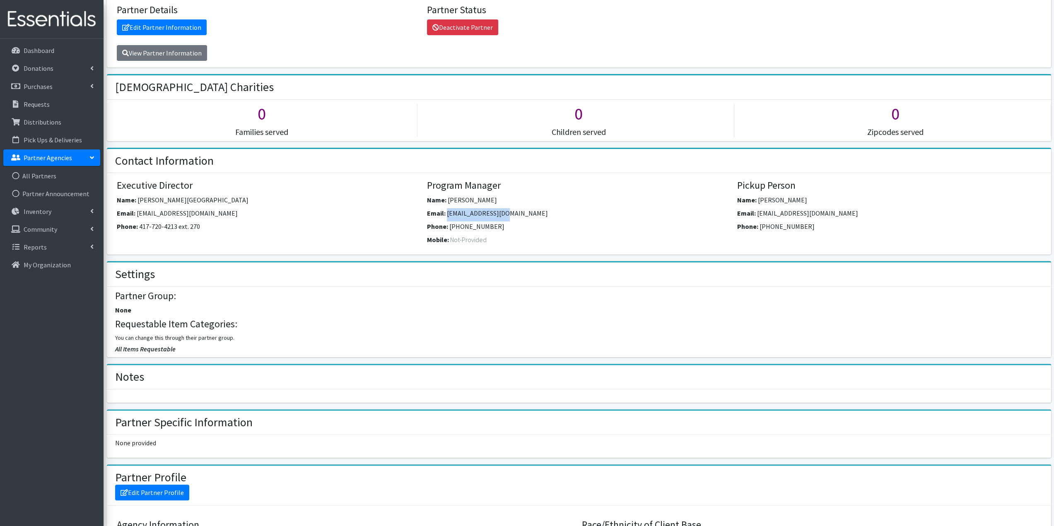
copy span "dmorton@ccsomo.org"
click at [338, 299] on h4 "Partner Group:" at bounding box center [578, 296] width 927 height 12
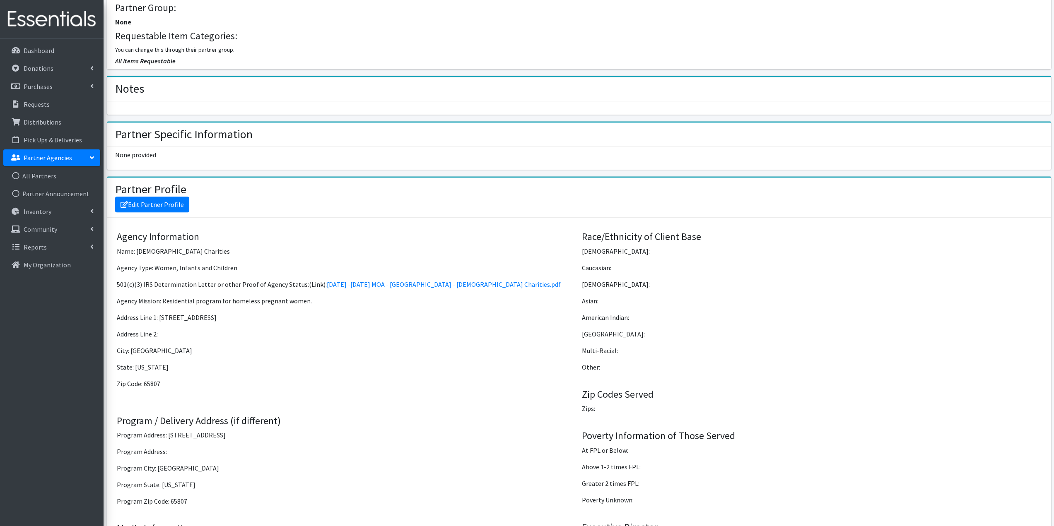
scroll to position [414, 0]
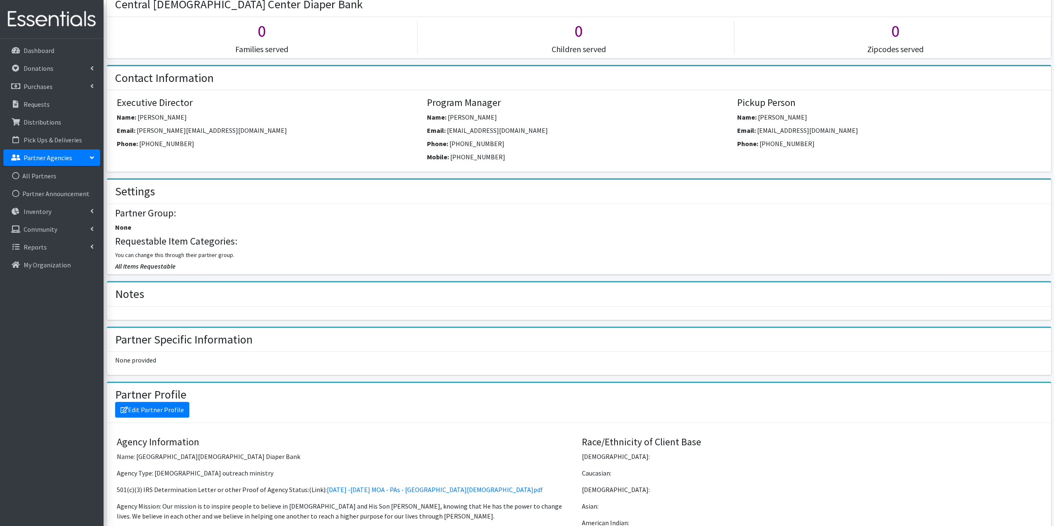
scroll to position [331, 0]
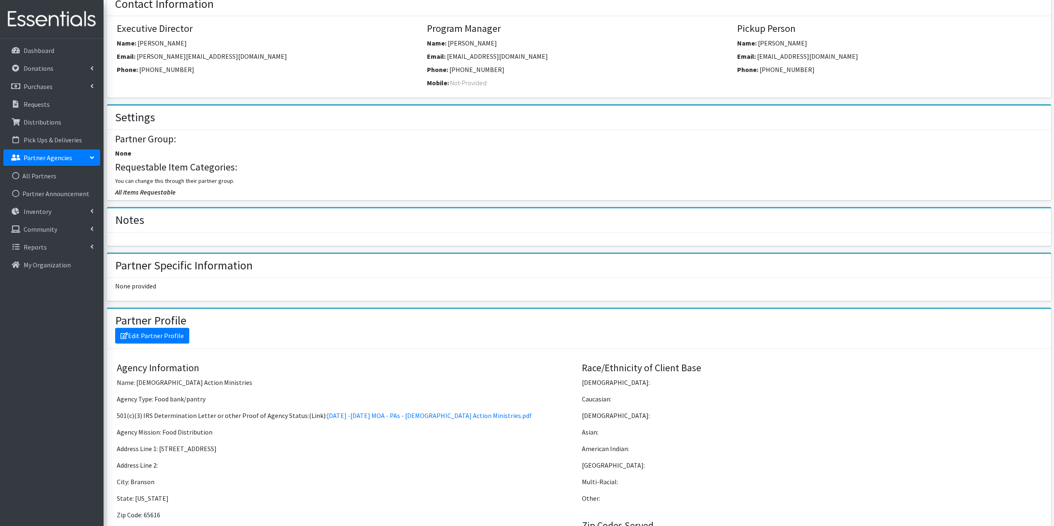
scroll to position [331, 0]
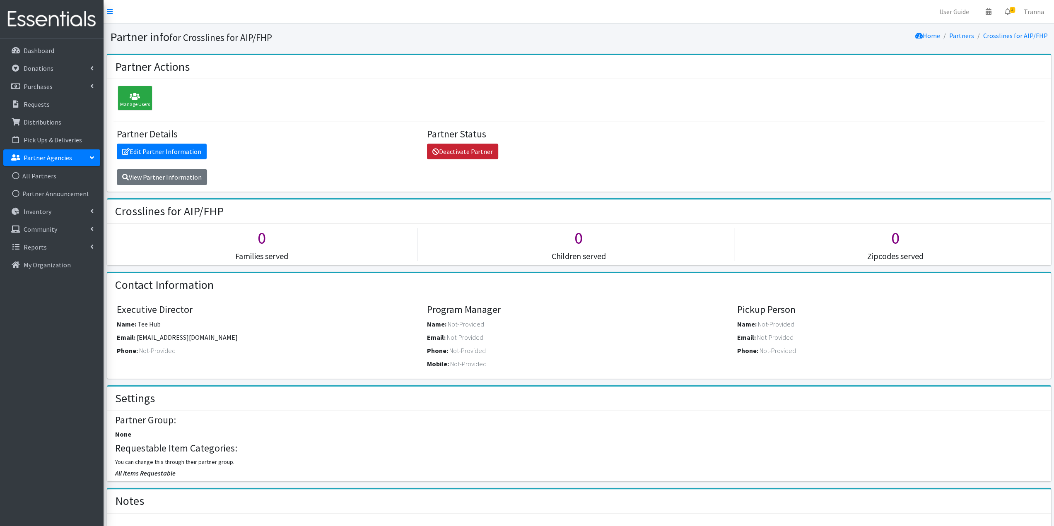
click at [473, 150] on link "Deactivate Partner" at bounding box center [462, 152] width 71 height 16
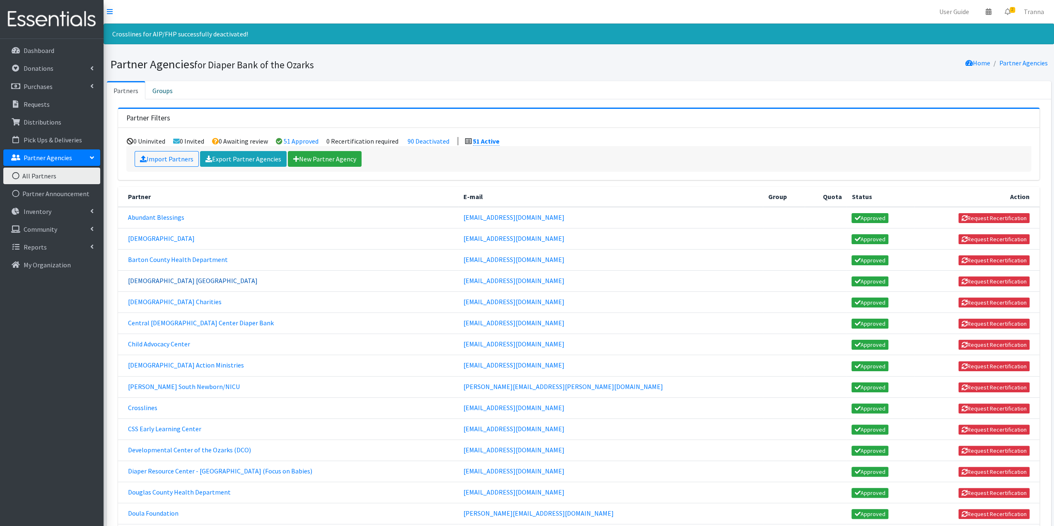
click at [174, 277] on link "[DEMOGRAPHIC_DATA] [GEOGRAPHIC_DATA]" at bounding box center [193, 281] width 130 height 8
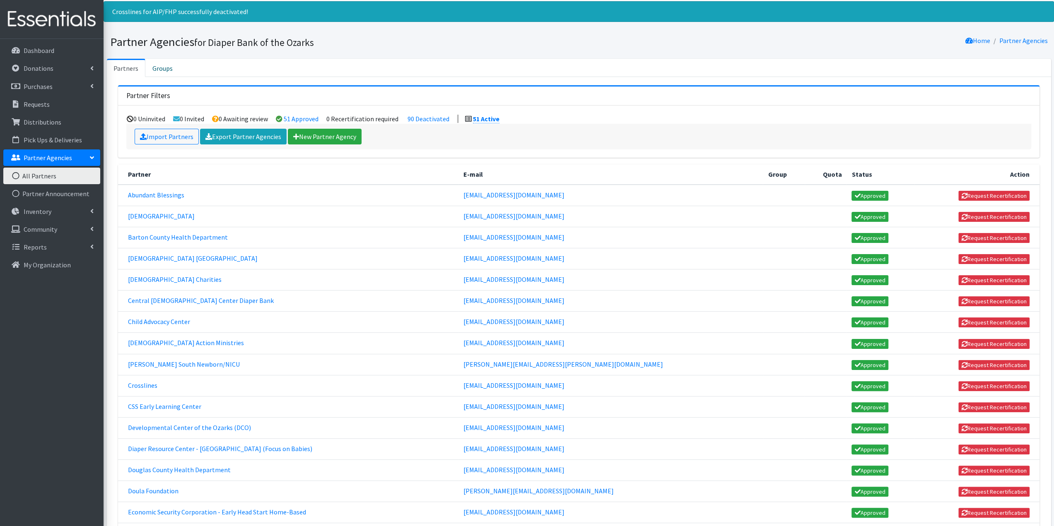
scroll to position [166, 0]
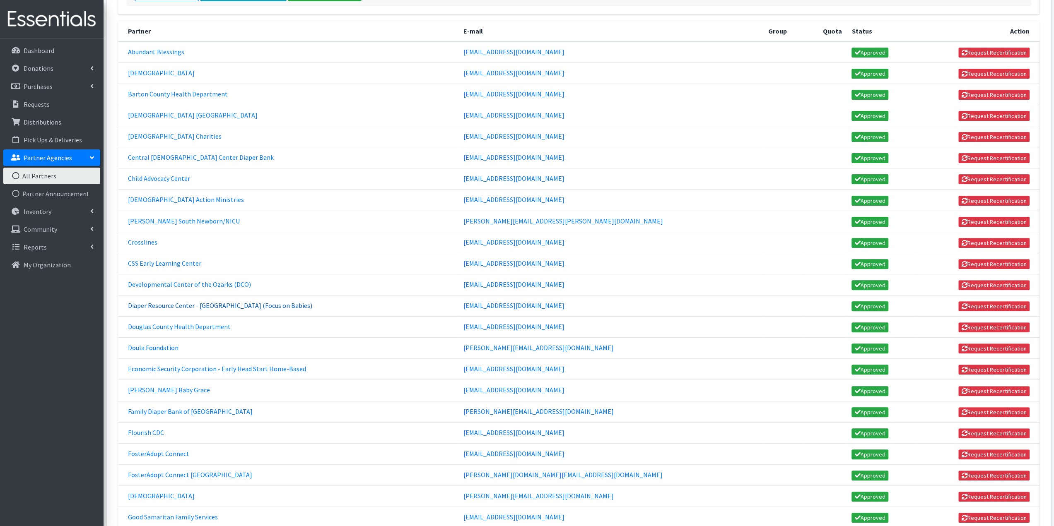
click at [201, 302] on link "Diaper Resource Center - West Plains (Focus on Babies)" at bounding box center [220, 306] width 184 height 8
click at [174, 323] on link "Douglas County Health Department" at bounding box center [179, 327] width 103 height 8
click at [166, 344] on link "Doula Foundation" at bounding box center [153, 348] width 51 height 8
click at [147, 386] on link "Eldon Baby Grace" at bounding box center [169, 390] width 82 height 8
click at [163, 408] on link "Family Diaper Bank of Stone County" at bounding box center [190, 412] width 125 height 8
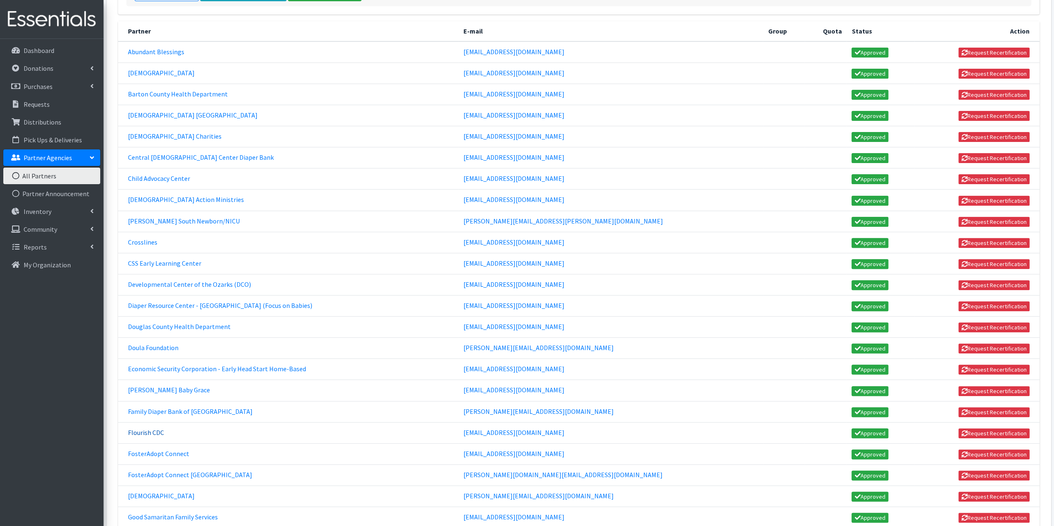
click at [151, 429] on link "Flourish CDC" at bounding box center [146, 433] width 36 height 8
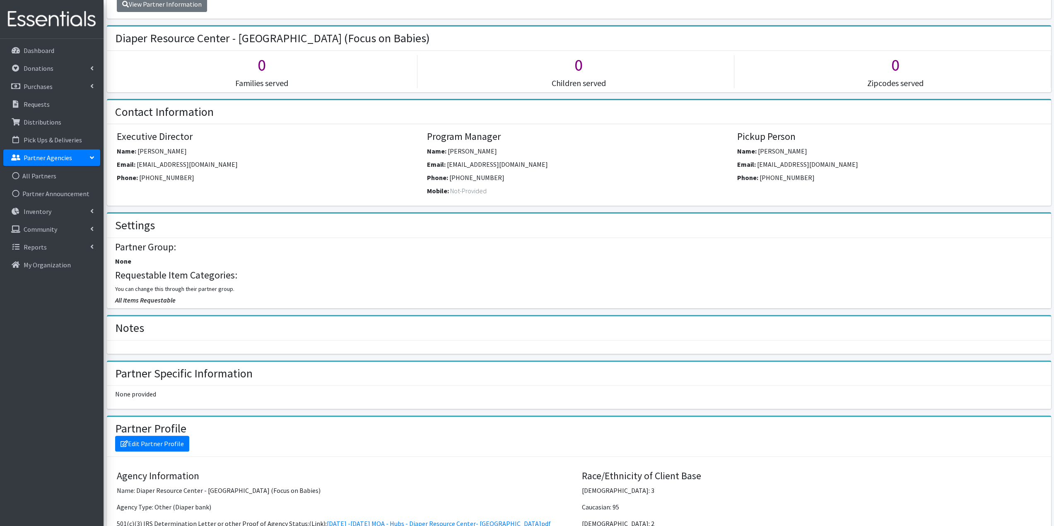
scroll to position [166, 0]
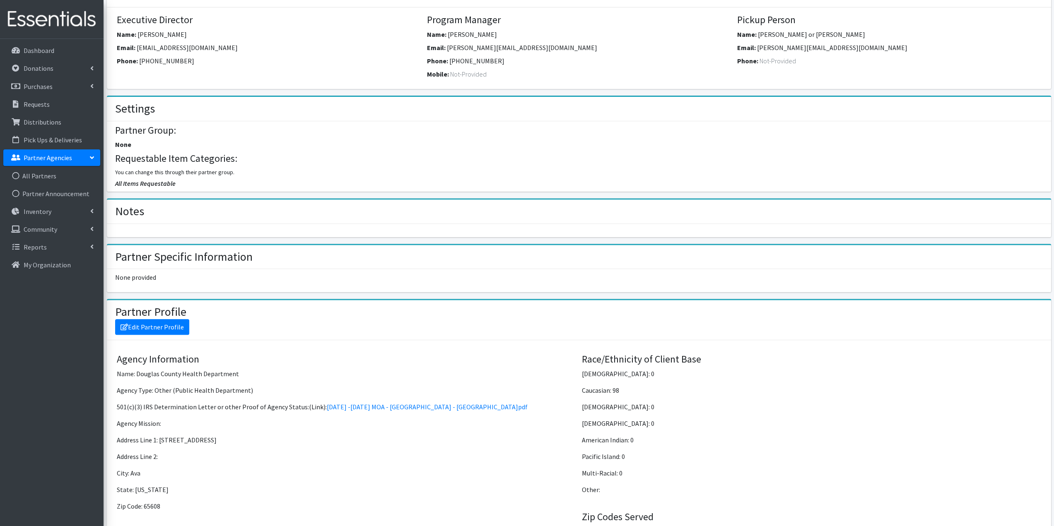
scroll to position [414, 0]
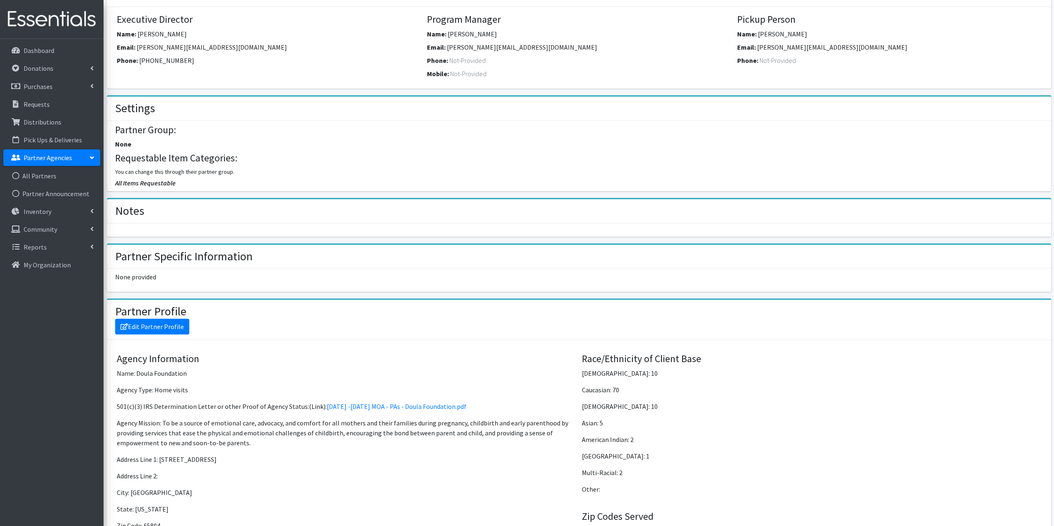
scroll to position [331, 0]
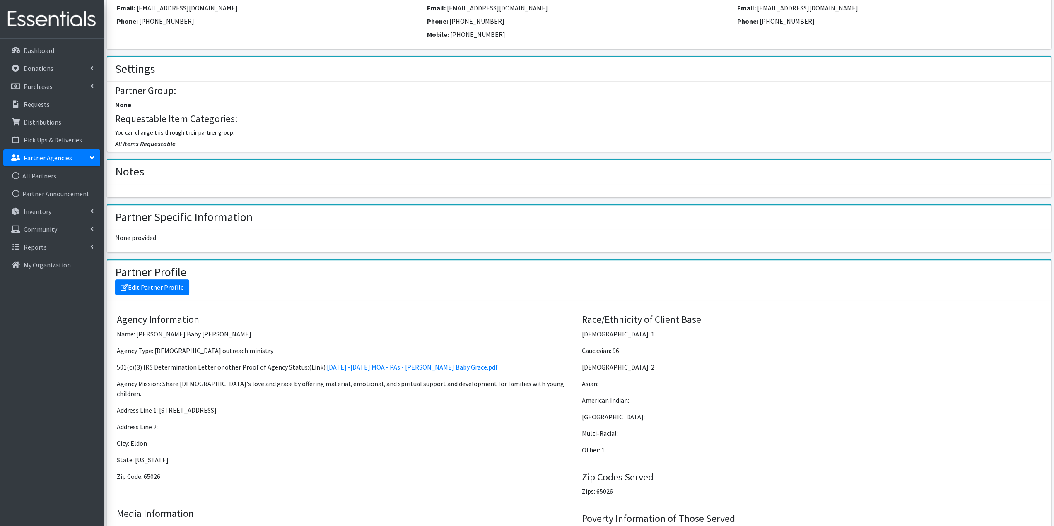
scroll to position [290, 0]
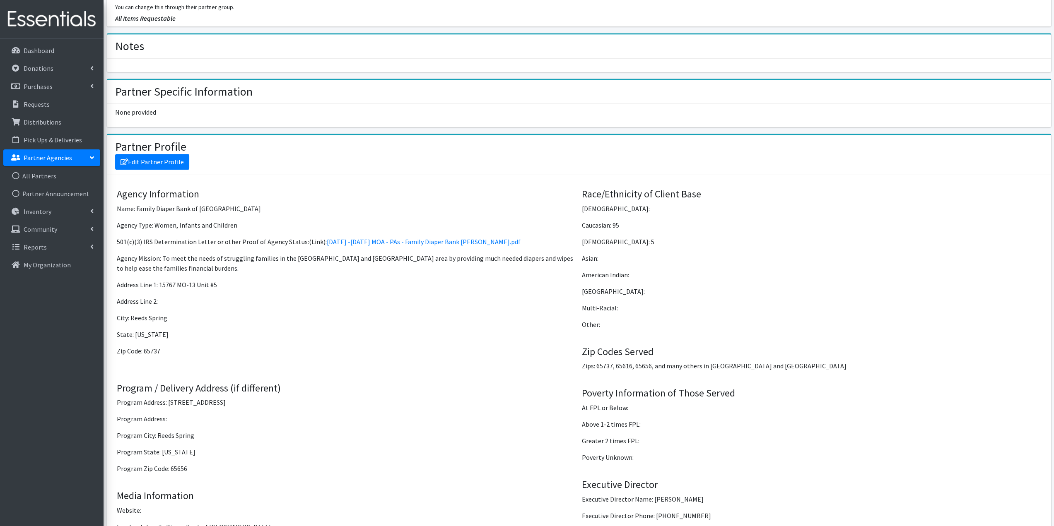
scroll to position [456, 0]
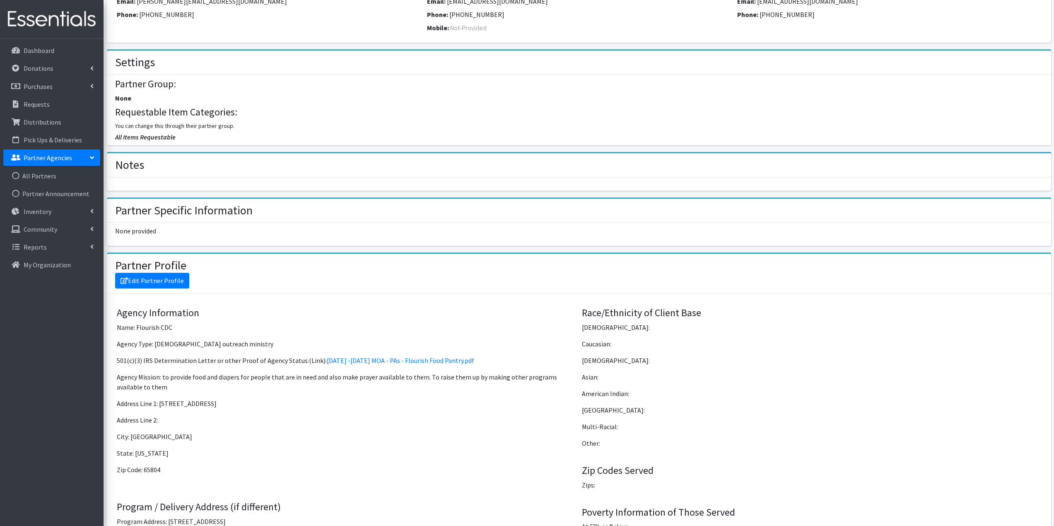
scroll to position [497, 0]
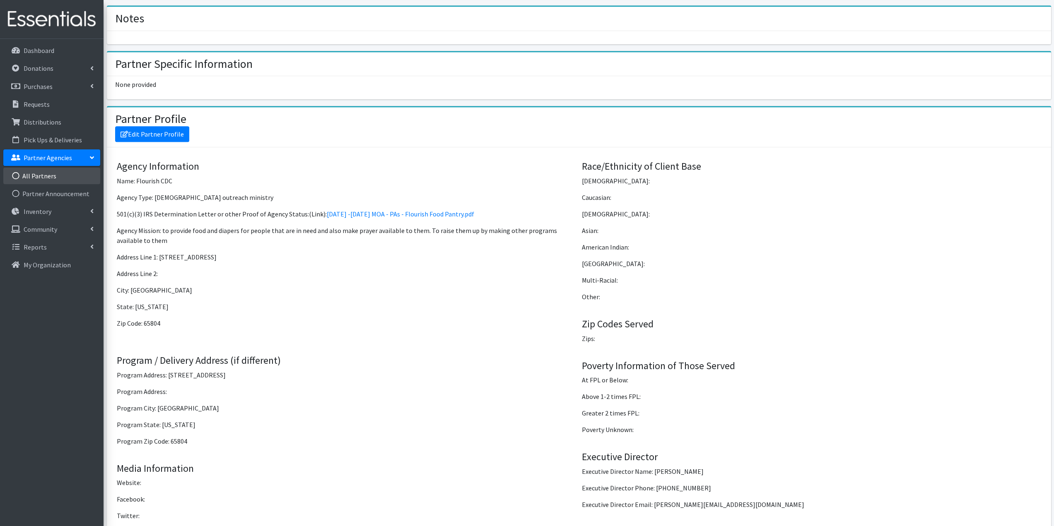
click at [45, 177] on link "All Partners" at bounding box center [51, 176] width 97 height 17
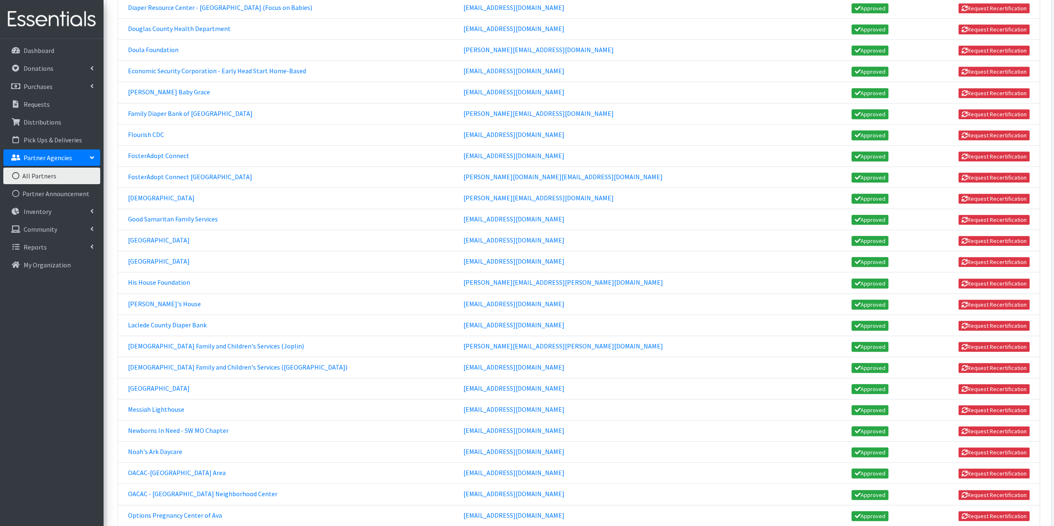
scroll to position [456, 0]
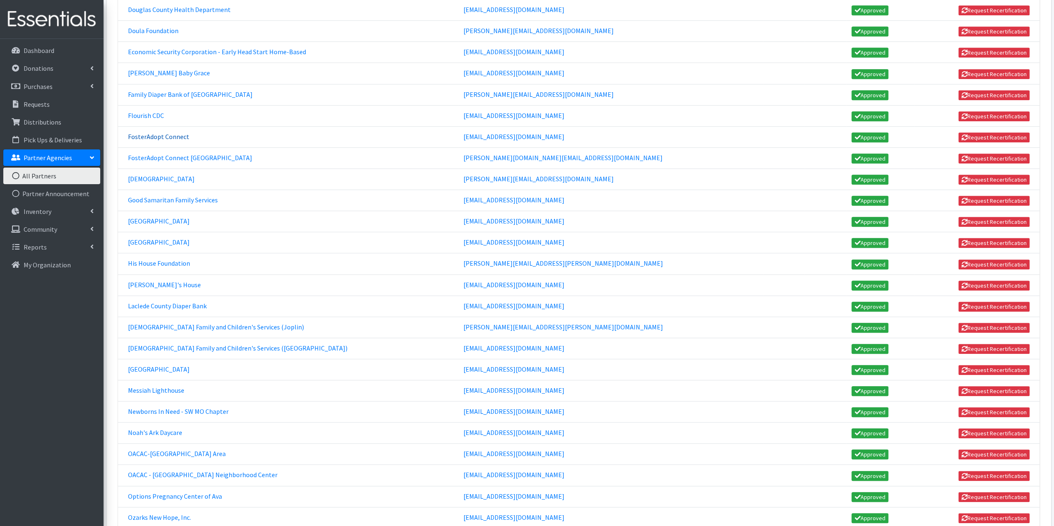
click at [153, 133] on link "FosterAdopt Connect" at bounding box center [158, 137] width 61 height 8
click at [187, 154] on link "FosterAdopt Connect Mountain Grove" at bounding box center [190, 158] width 124 height 8
click at [162, 175] on link "Freedom City Church" at bounding box center [161, 179] width 67 height 8
click at [157, 238] on link "Harmony House" at bounding box center [159, 242] width 62 height 8
click at [148, 259] on link "His House Foundation" at bounding box center [159, 263] width 62 height 8
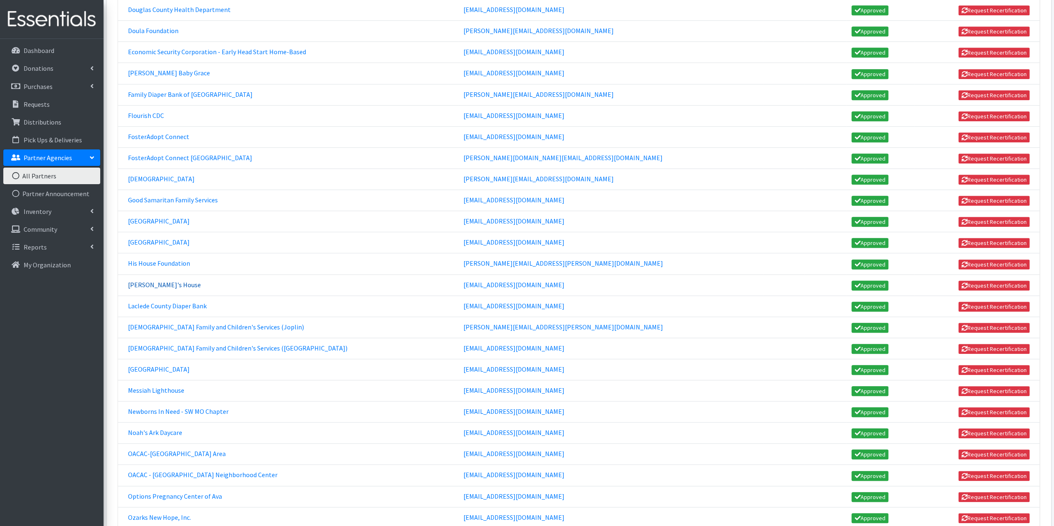
click at [152, 281] on link "[PERSON_NAME]'s House" at bounding box center [164, 285] width 73 height 8
click at [156, 302] on link "Laclede County Diaper Bank" at bounding box center [167, 306] width 79 height 8
click at [171, 344] on link "[DEMOGRAPHIC_DATA] Family and Children's Services ([GEOGRAPHIC_DATA])" at bounding box center [238, 348] width 220 height 8
click at [204, 408] on link "Newborns In Need - SW MO Chapter" at bounding box center [178, 412] width 101 height 8
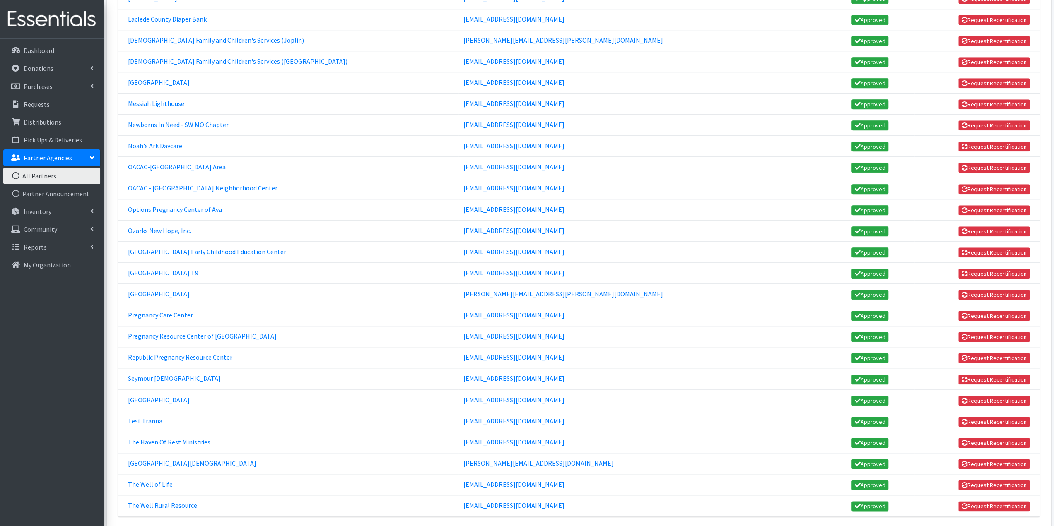
scroll to position [746, 0]
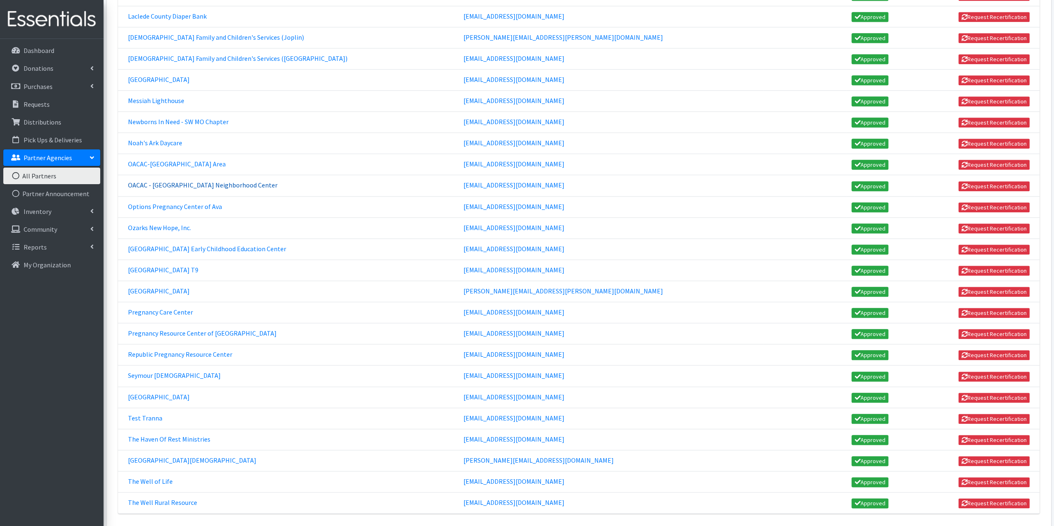
click at [234, 181] on link "OACAC - Webster County Neighborhood Center" at bounding box center [203, 185] width 150 height 8
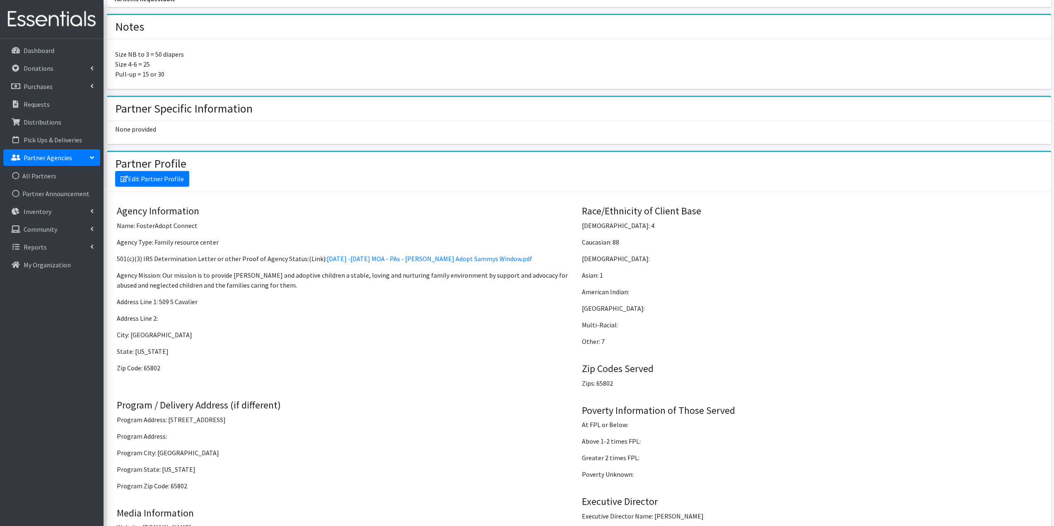
scroll to position [497, 0]
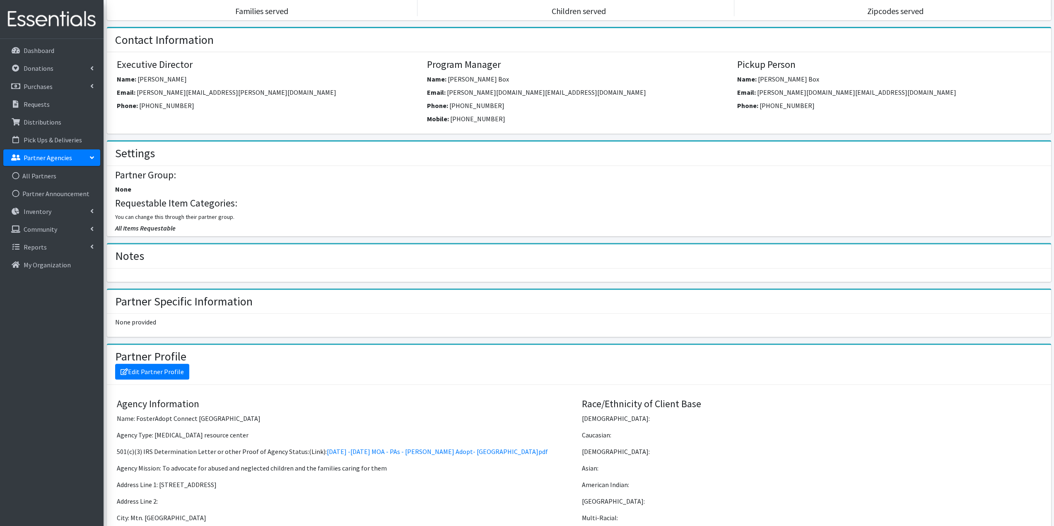
scroll to position [249, 0]
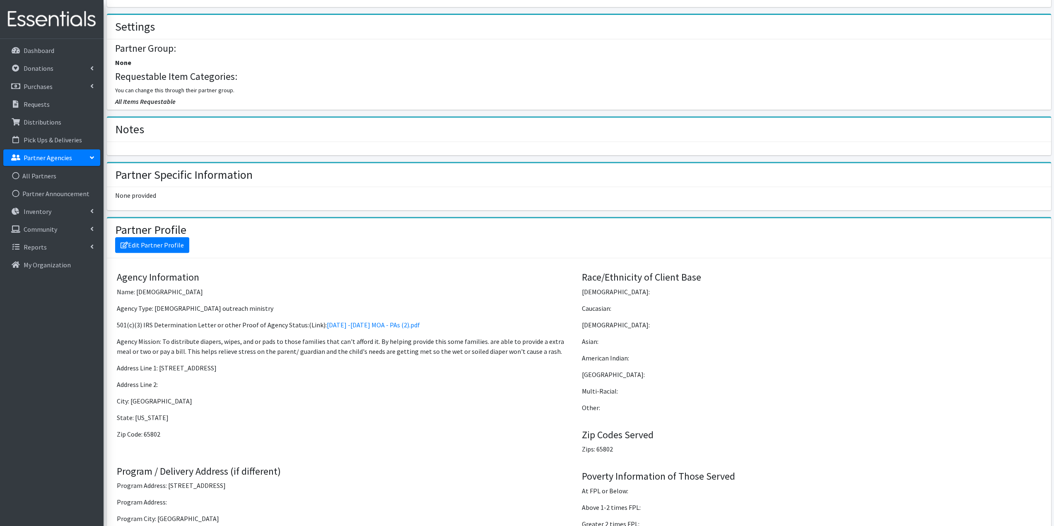
scroll to position [373, 0]
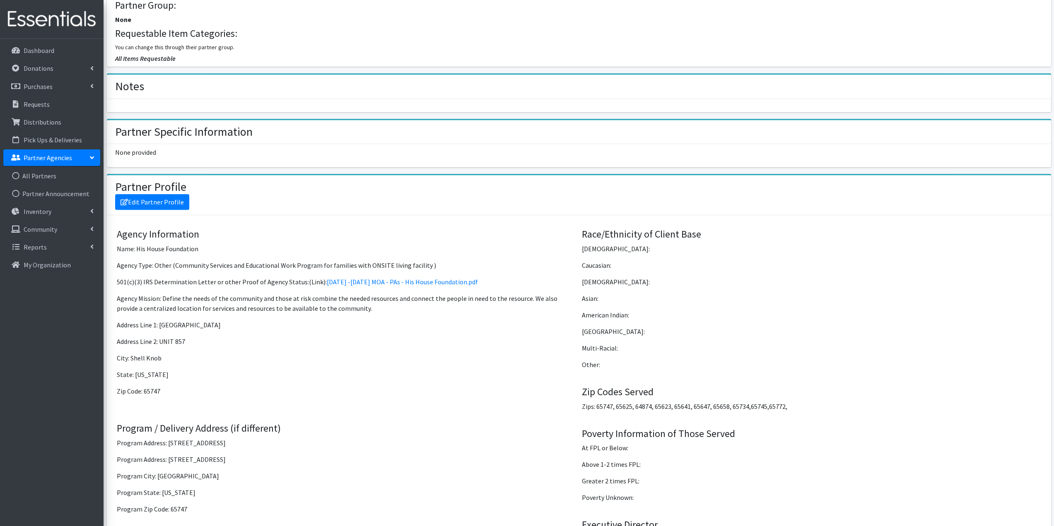
scroll to position [497, 0]
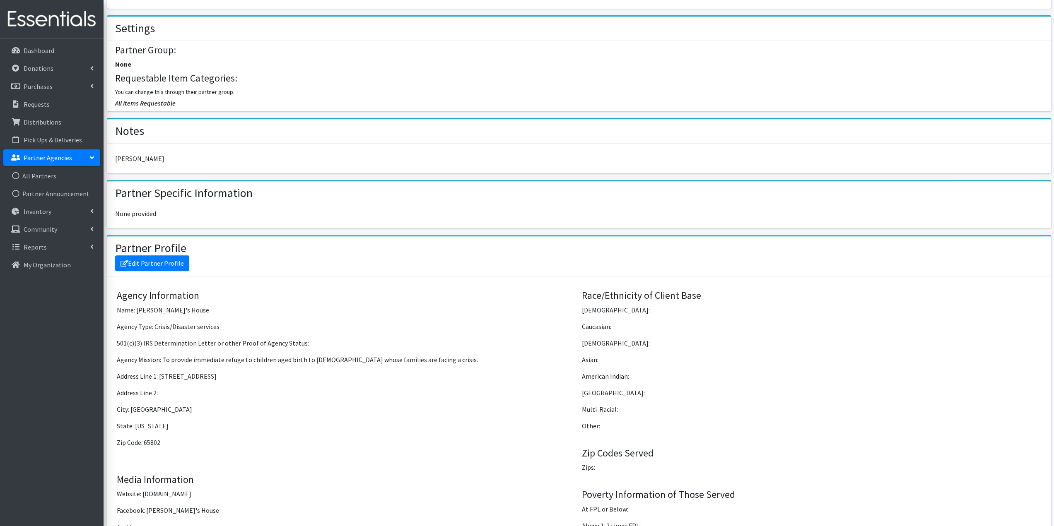
scroll to position [456, 0]
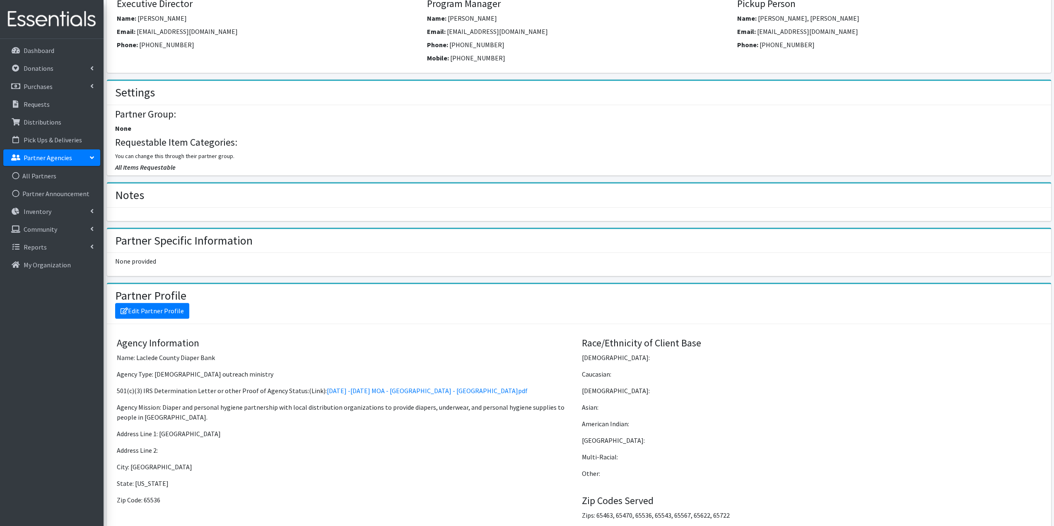
scroll to position [373, 0]
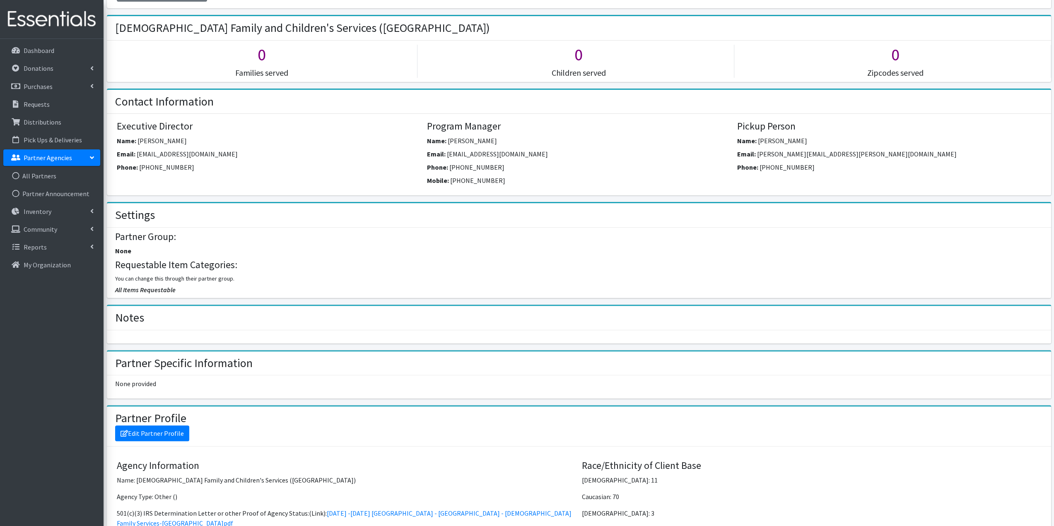
scroll to position [166, 0]
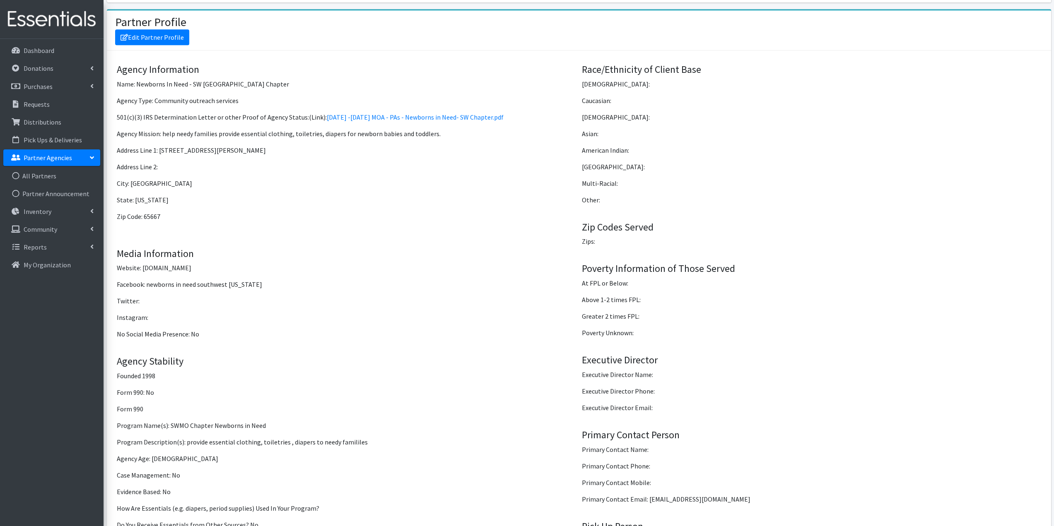
scroll to position [580, 0]
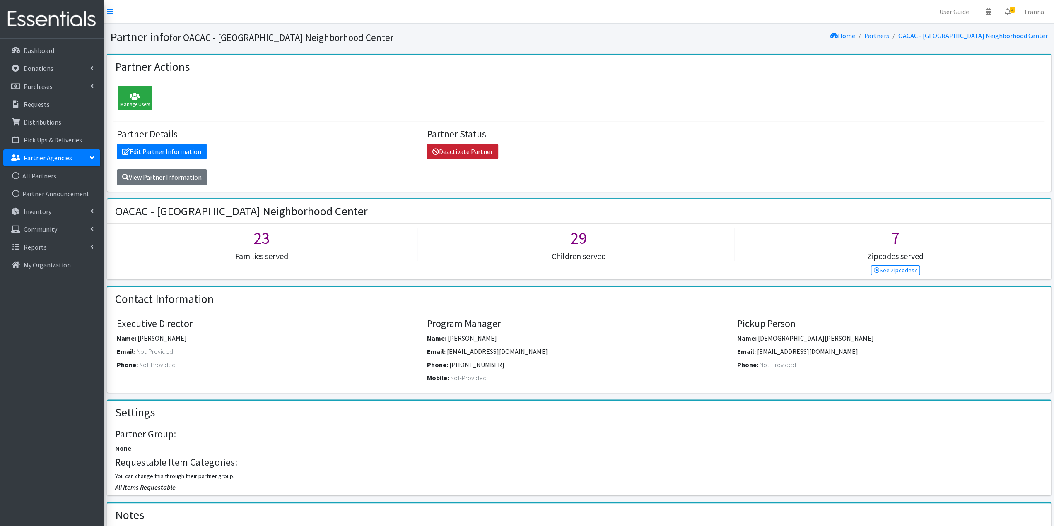
drag, startPoint x: 458, startPoint y: 151, endPoint x: 565, endPoint y: 34, distance: 158.0
click at [458, 151] on link "Deactivate Partner" at bounding box center [462, 152] width 71 height 16
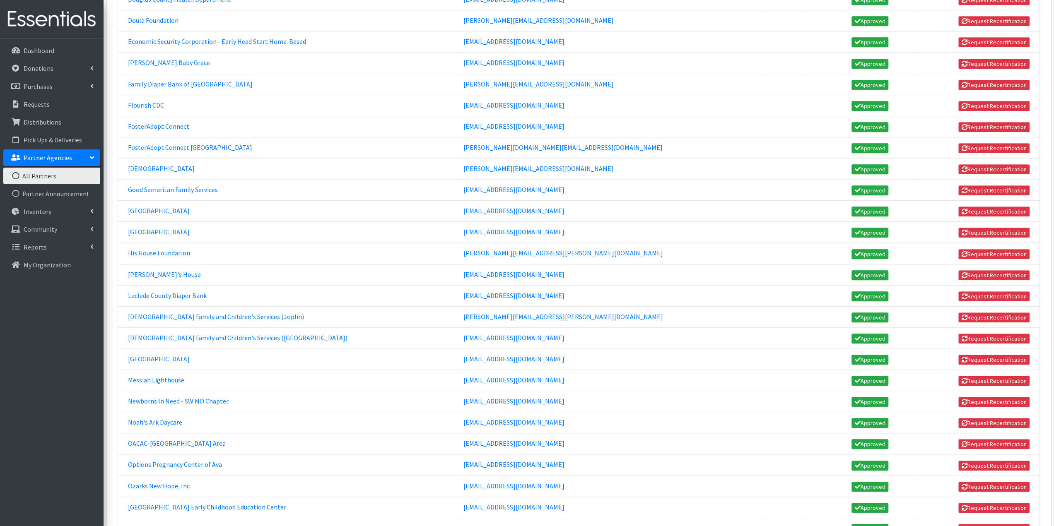
scroll to position [497, 0]
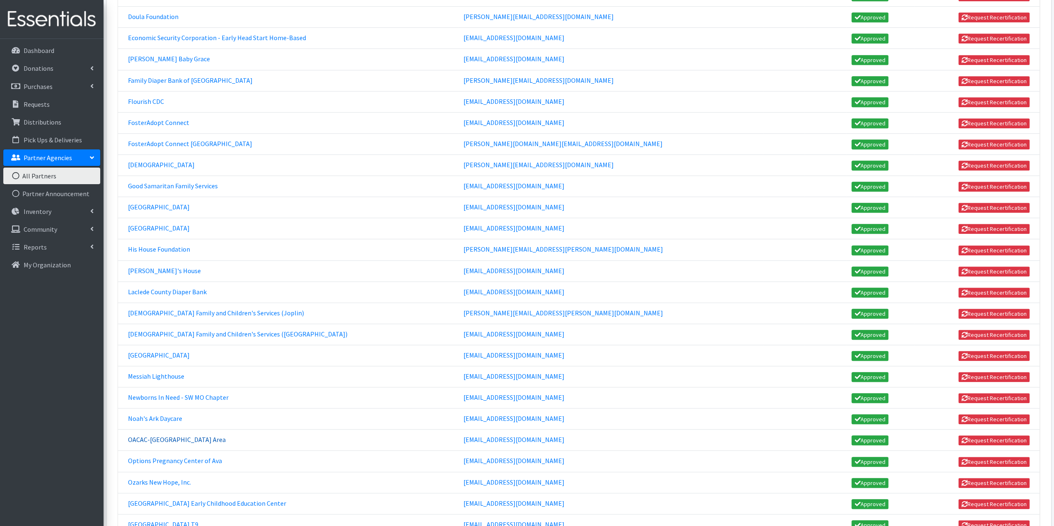
click at [142, 436] on link "OACAC-[GEOGRAPHIC_DATA] Area" at bounding box center [177, 440] width 98 height 8
click at [154, 457] on link "Options Pregnancy Center of Ava" at bounding box center [175, 461] width 94 height 8
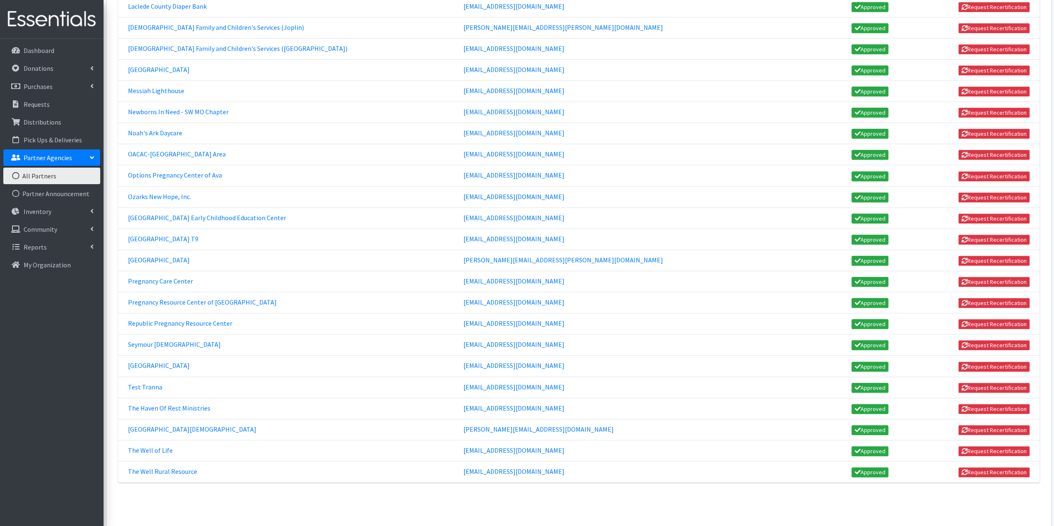
scroll to position [787, 0]
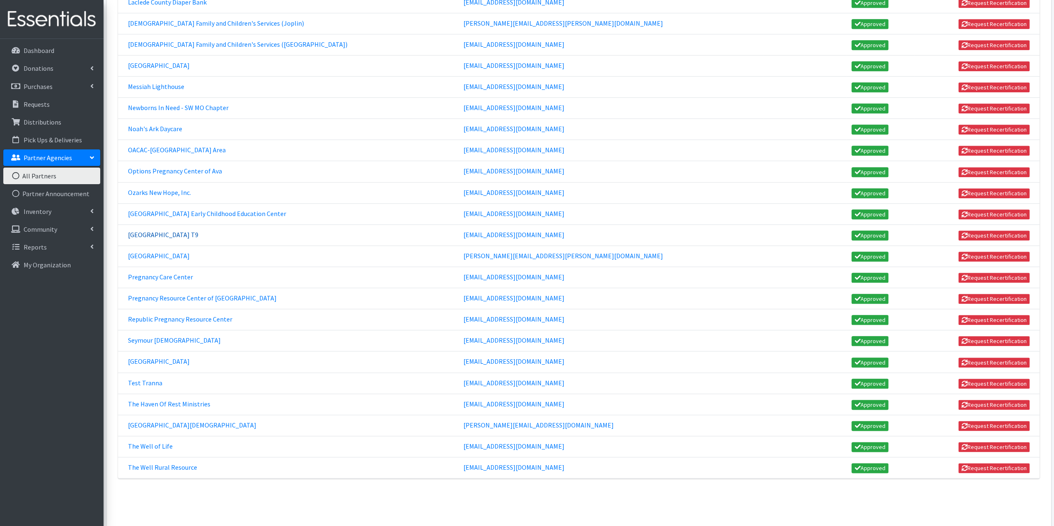
click at [176, 231] on link "Ozarks Technical Community College T9" at bounding box center [163, 235] width 70 height 8
click at [166, 188] on link "Ozarks New Hope, Inc." at bounding box center [159, 192] width 63 height 8
click at [178, 252] on link "Polk County Health Center" at bounding box center [159, 256] width 62 height 8
click at [167, 273] on link "Pregnancy Care Center" at bounding box center [160, 277] width 65 height 8
click at [152, 294] on link "Pregnancy Resource Center of South Central MO" at bounding box center [202, 298] width 149 height 8
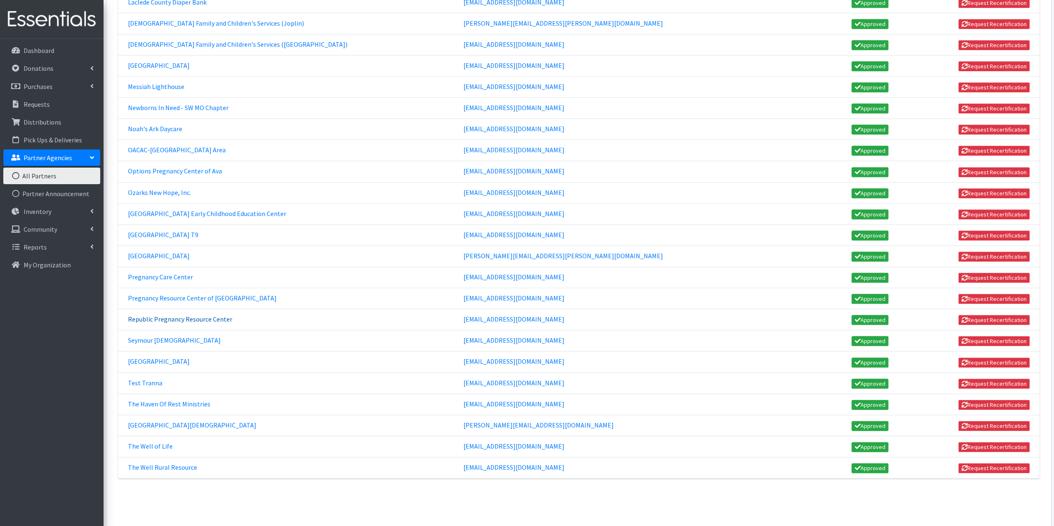
click at [203, 315] on link "Republic Pregnancy Resource Center" at bounding box center [180, 319] width 104 height 8
click at [176, 336] on link "Seymour First Christian Church" at bounding box center [174, 340] width 93 height 8
click at [153, 357] on link "Springfield Dream Center" at bounding box center [159, 361] width 62 height 8
click at [145, 400] on link "The Haven Of Rest Ministries" at bounding box center [169, 404] width 82 height 8
click at [174, 421] on link "The Heights Church" at bounding box center [192, 425] width 128 height 8
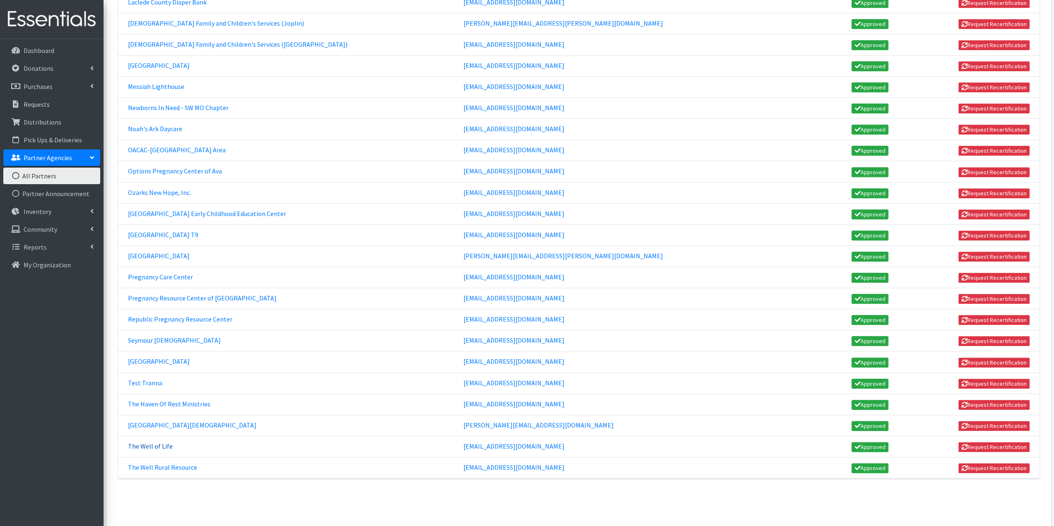
click at [158, 442] on link "The Well of Life" at bounding box center [150, 446] width 45 height 8
click at [164, 463] on link "The Well Rural Resource" at bounding box center [162, 467] width 69 height 8
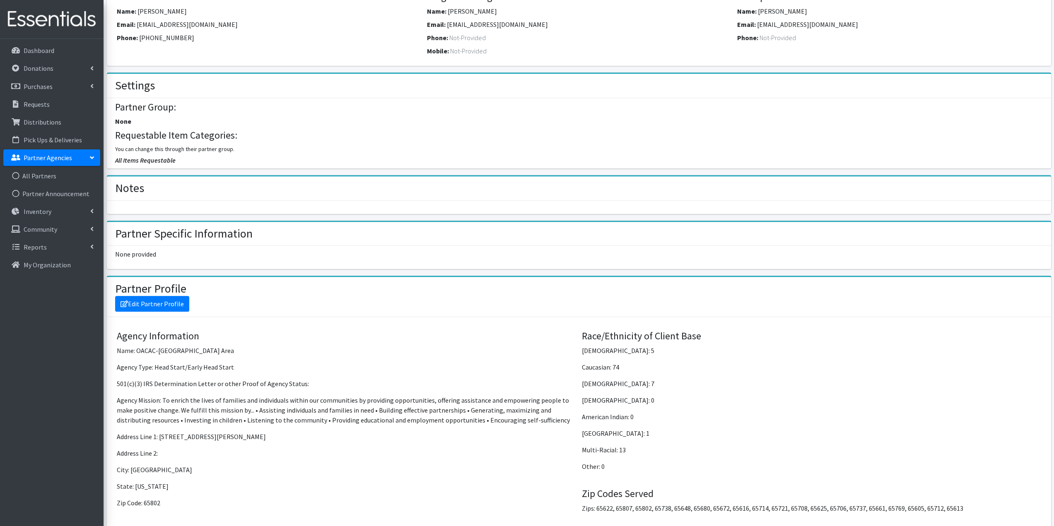
scroll to position [331, 0]
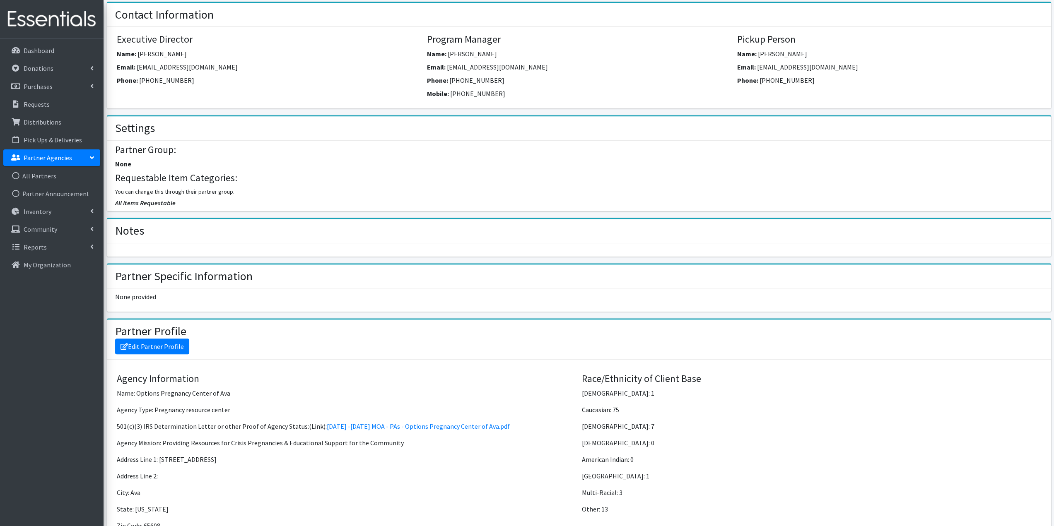
scroll to position [207, 0]
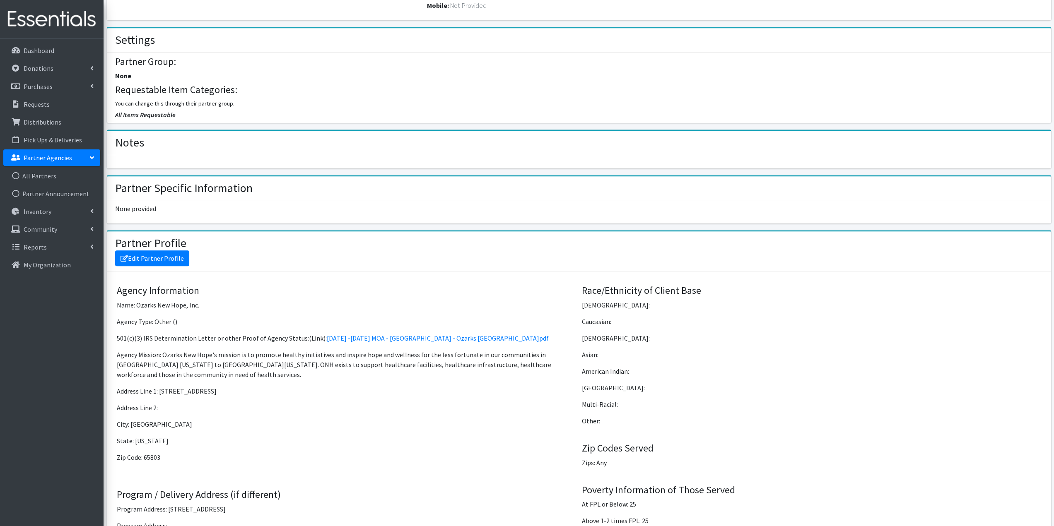
scroll to position [621, 0]
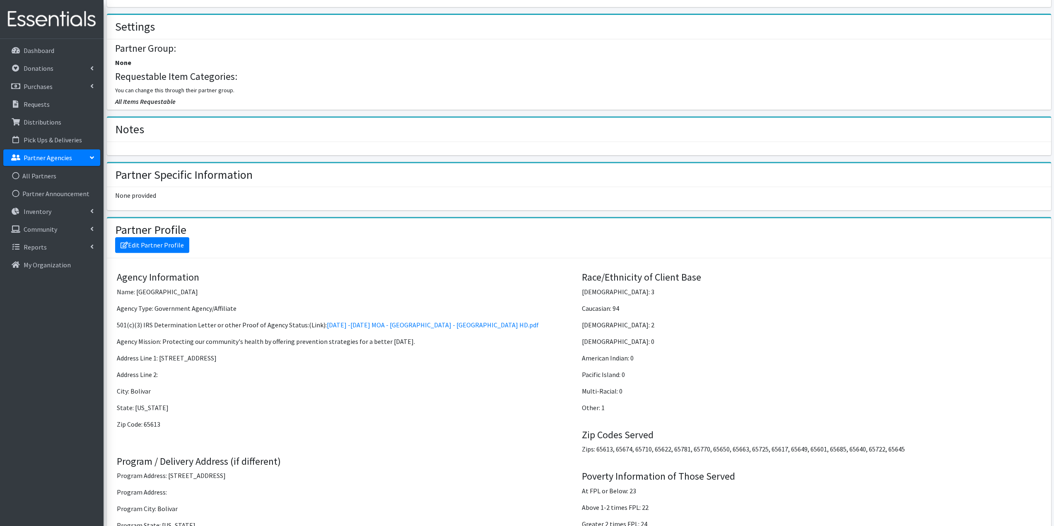
scroll to position [373, 0]
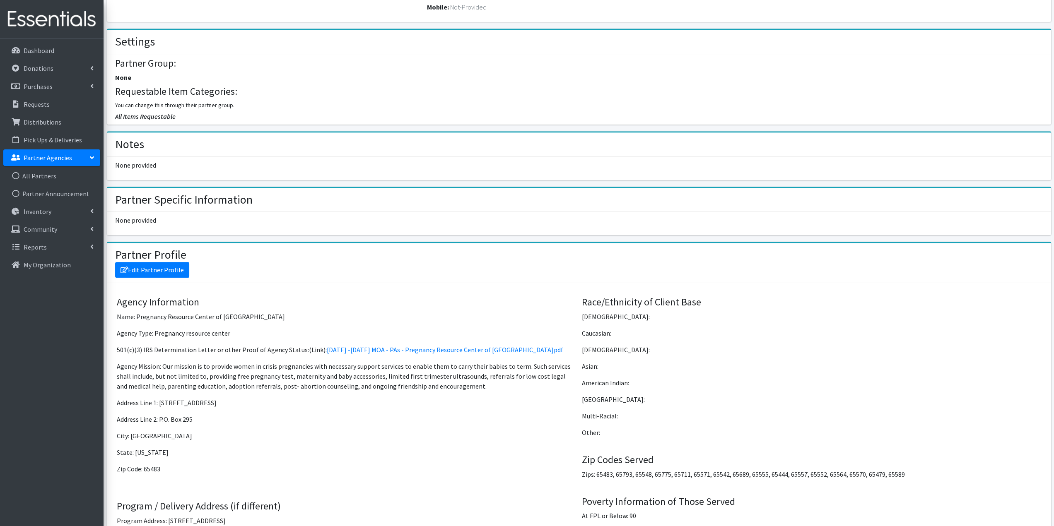
scroll to position [456, 0]
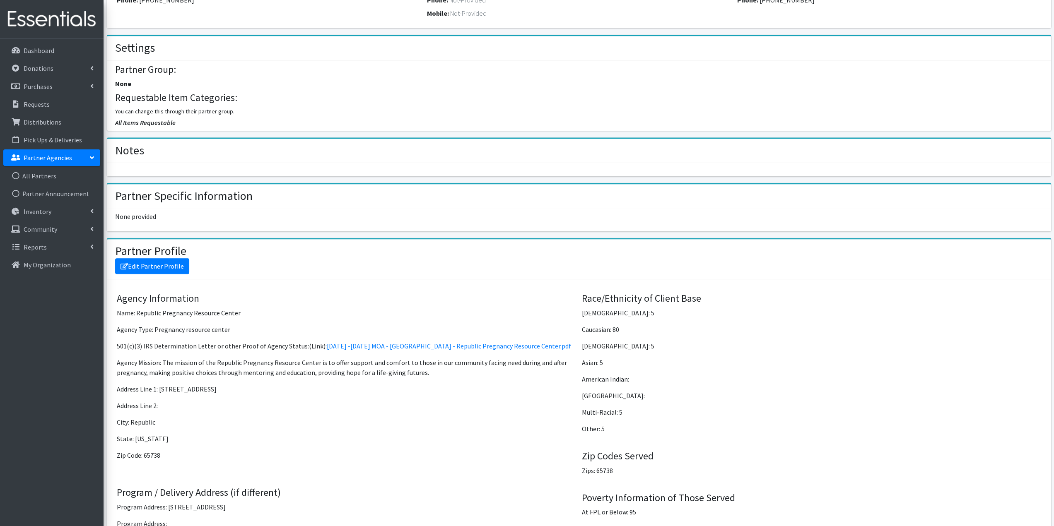
scroll to position [373, 0]
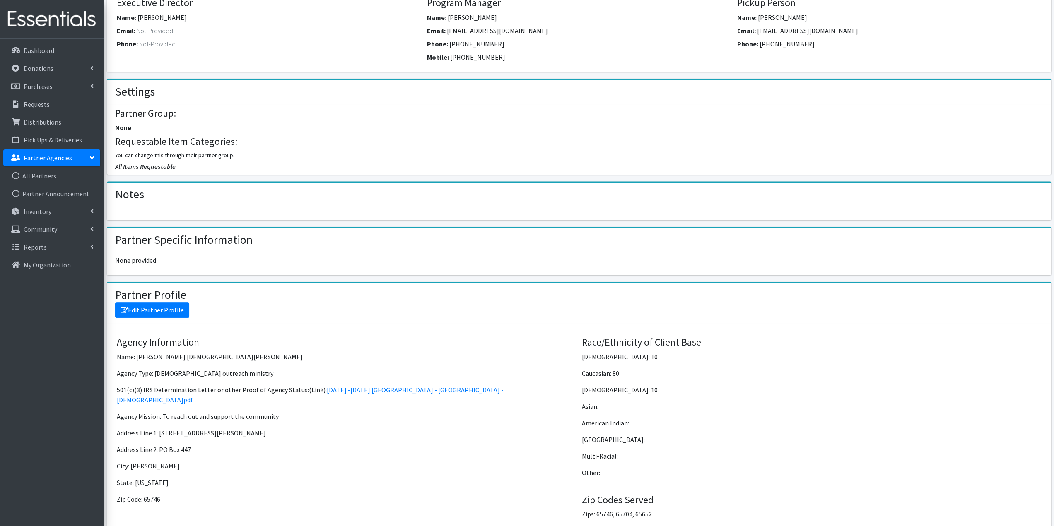
scroll to position [414, 0]
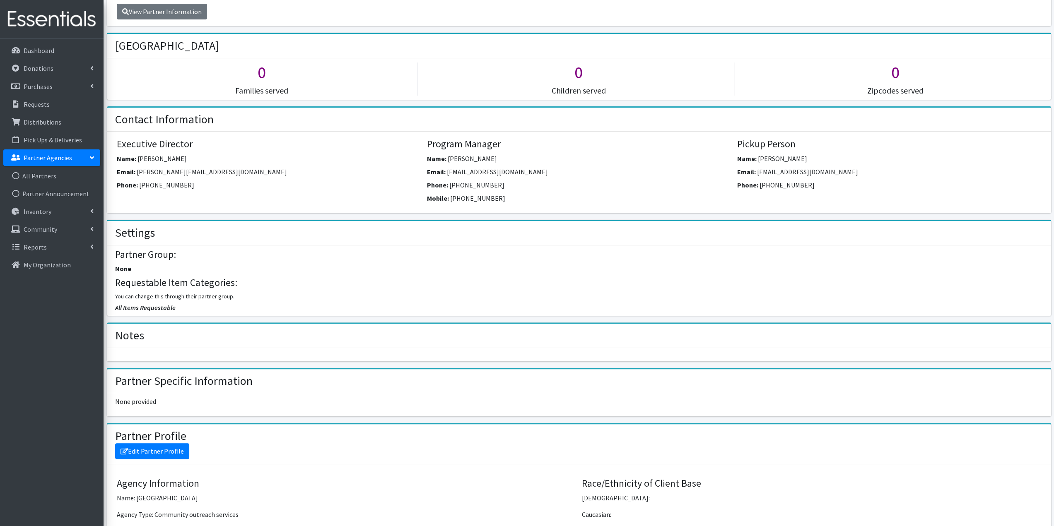
scroll to position [414, 0]
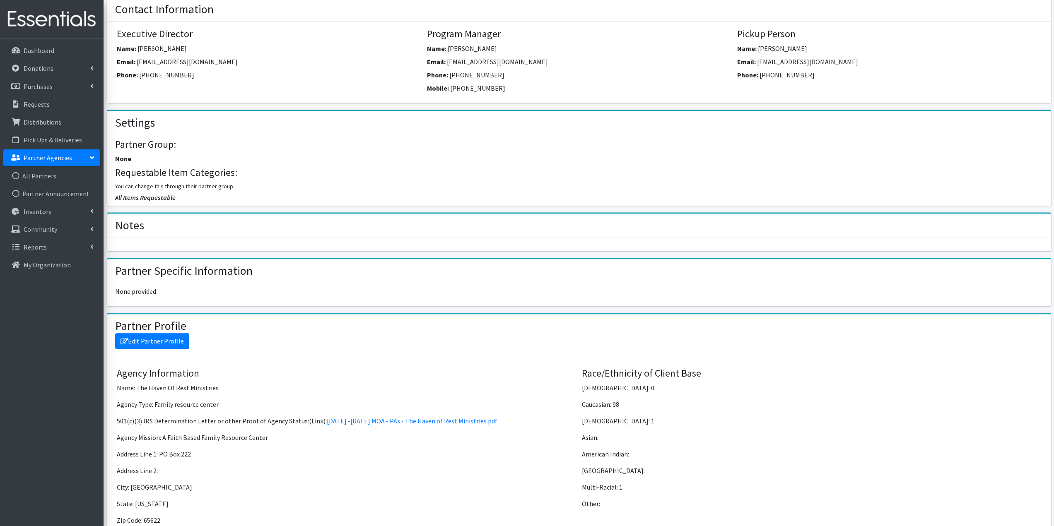
scroll to position [373, 0]
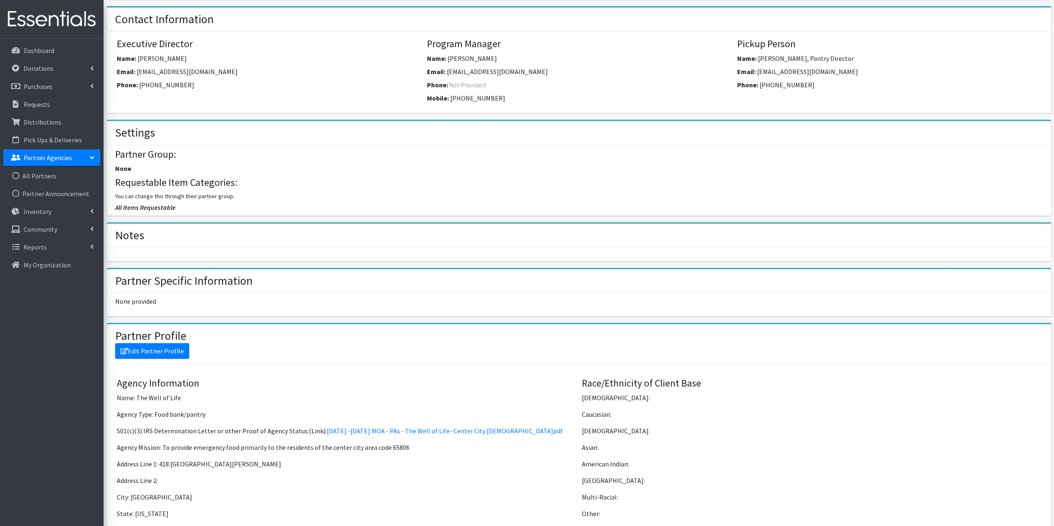
scroll to position [373, 0]
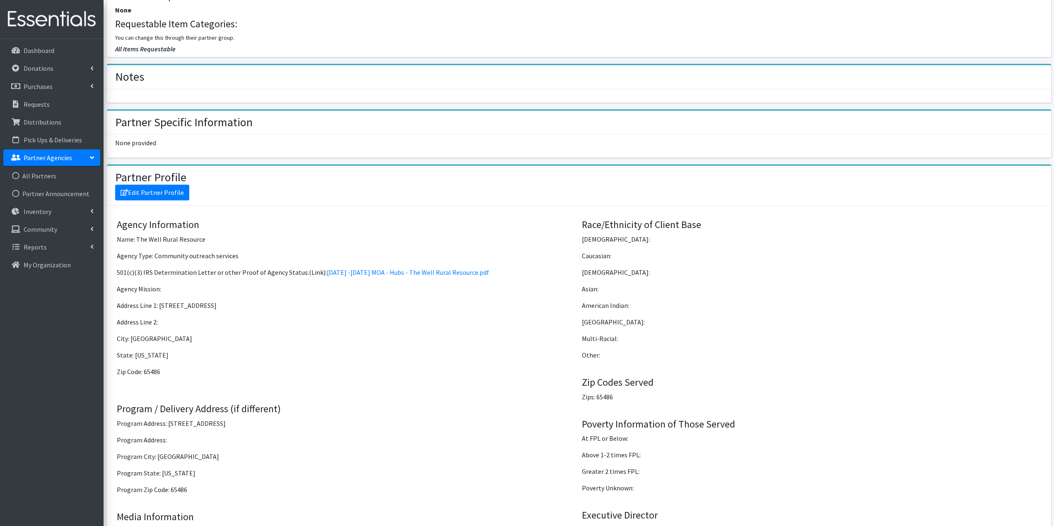
scroll to position [456, 0]
